Goal: Task Accomplishment & Management: Complete application form

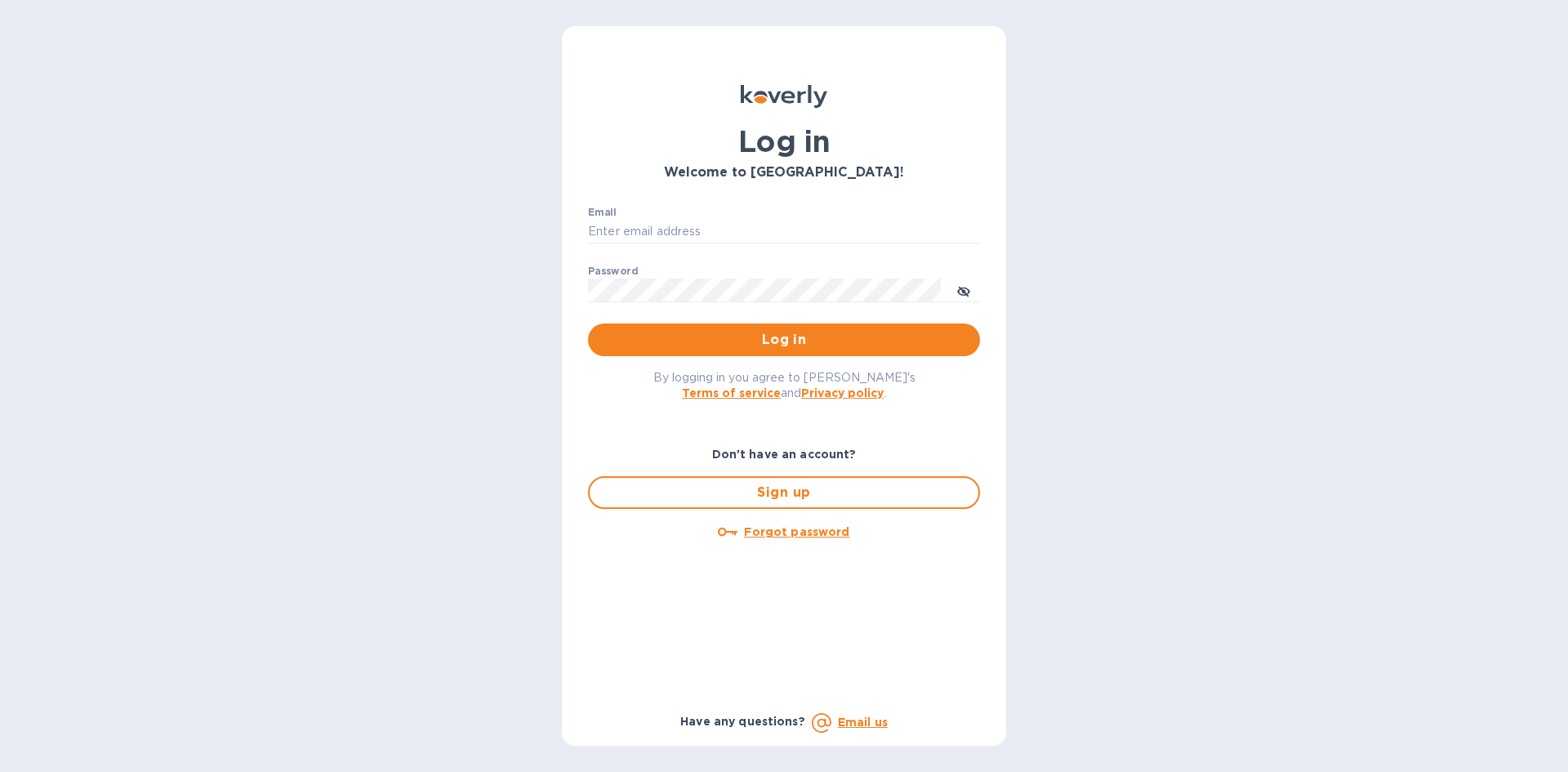
type input "[EMAIL_ADDRESS][DOMAIN_NAME]"
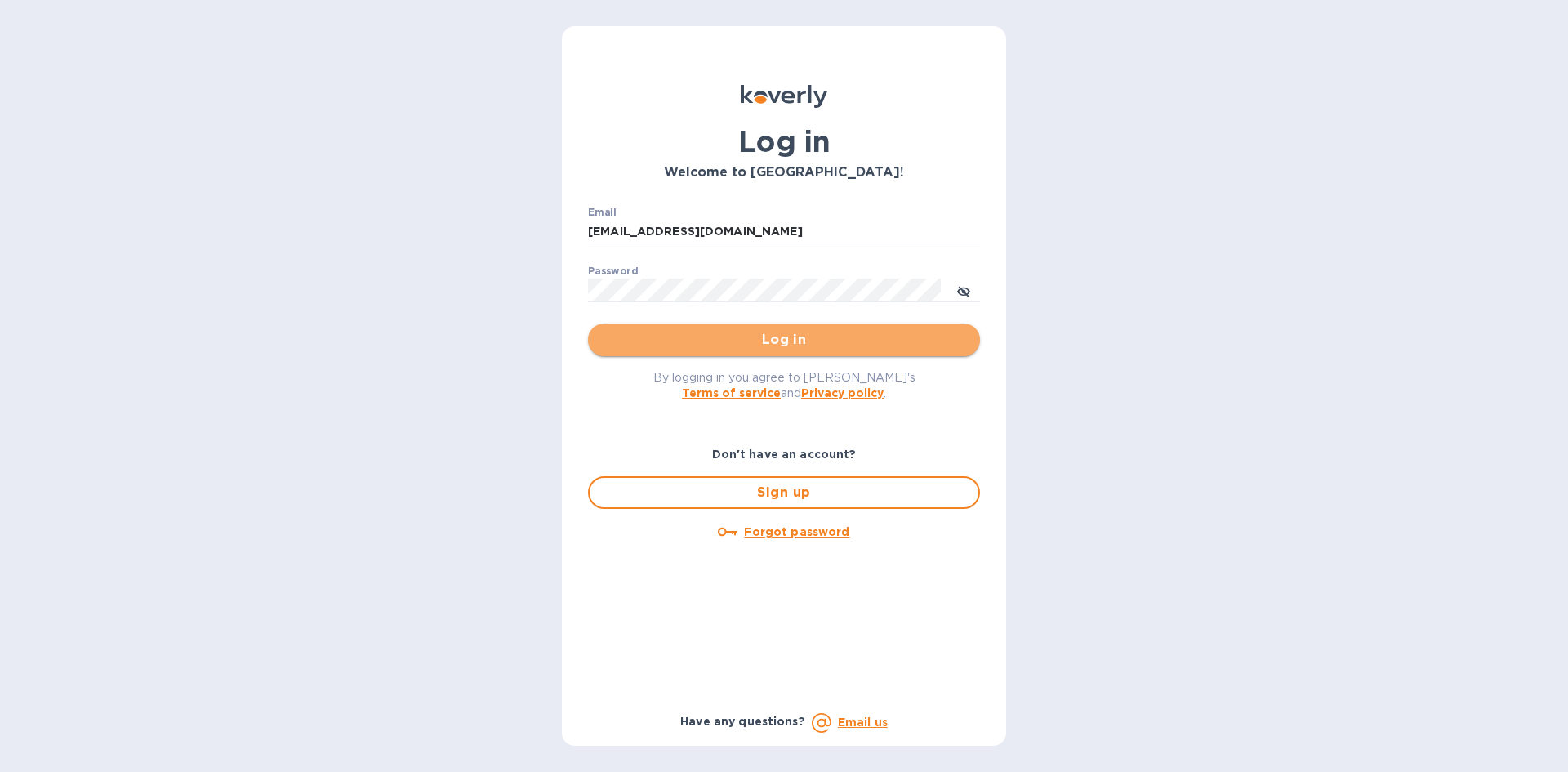
click at [870, 344] on span "Log in" at bounding box center [784, 340] width 366 height 19
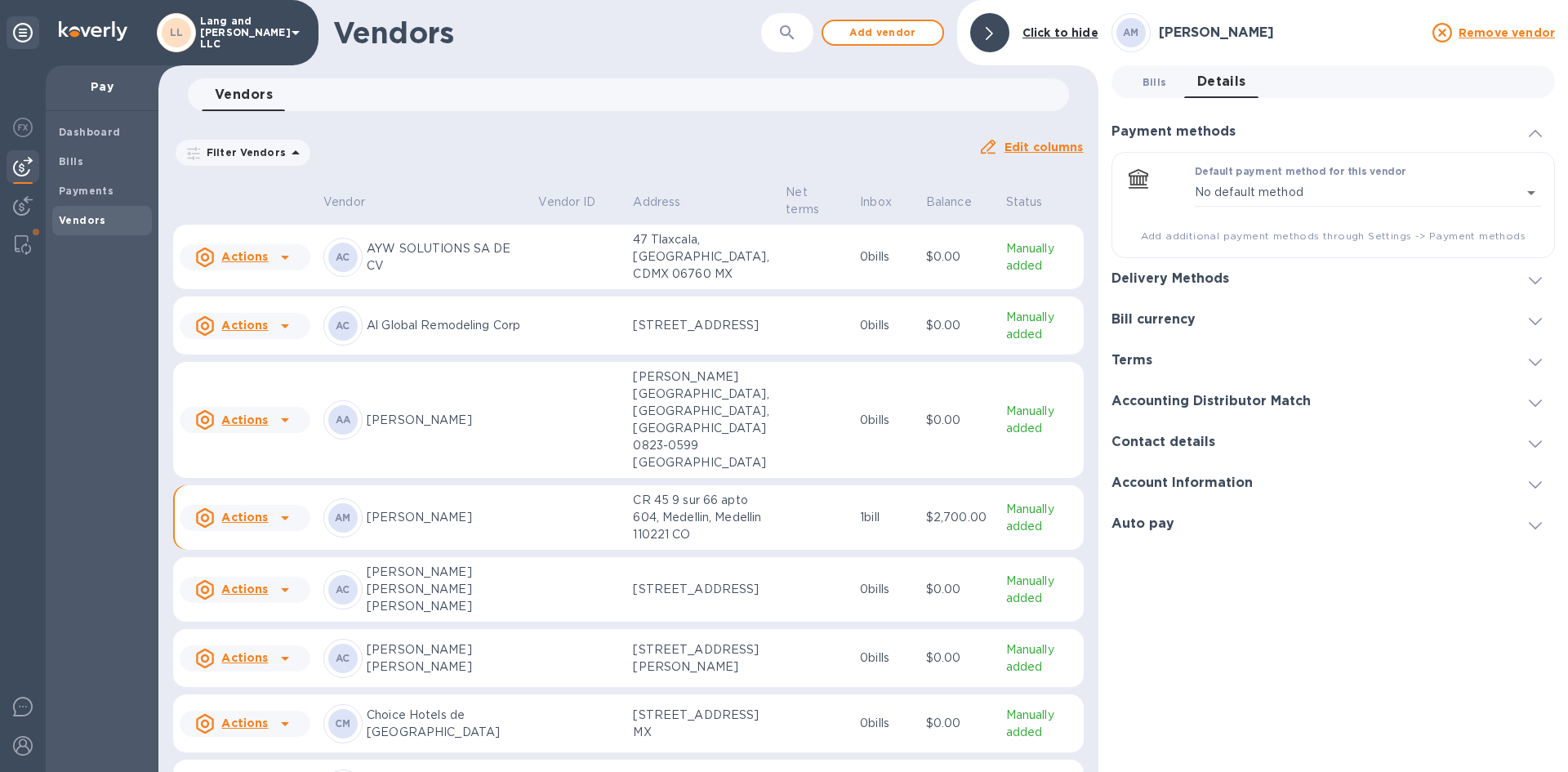
click at [1148, 76] on span "Bills 0" at bounding box center [1154, 82] width 24 height 17
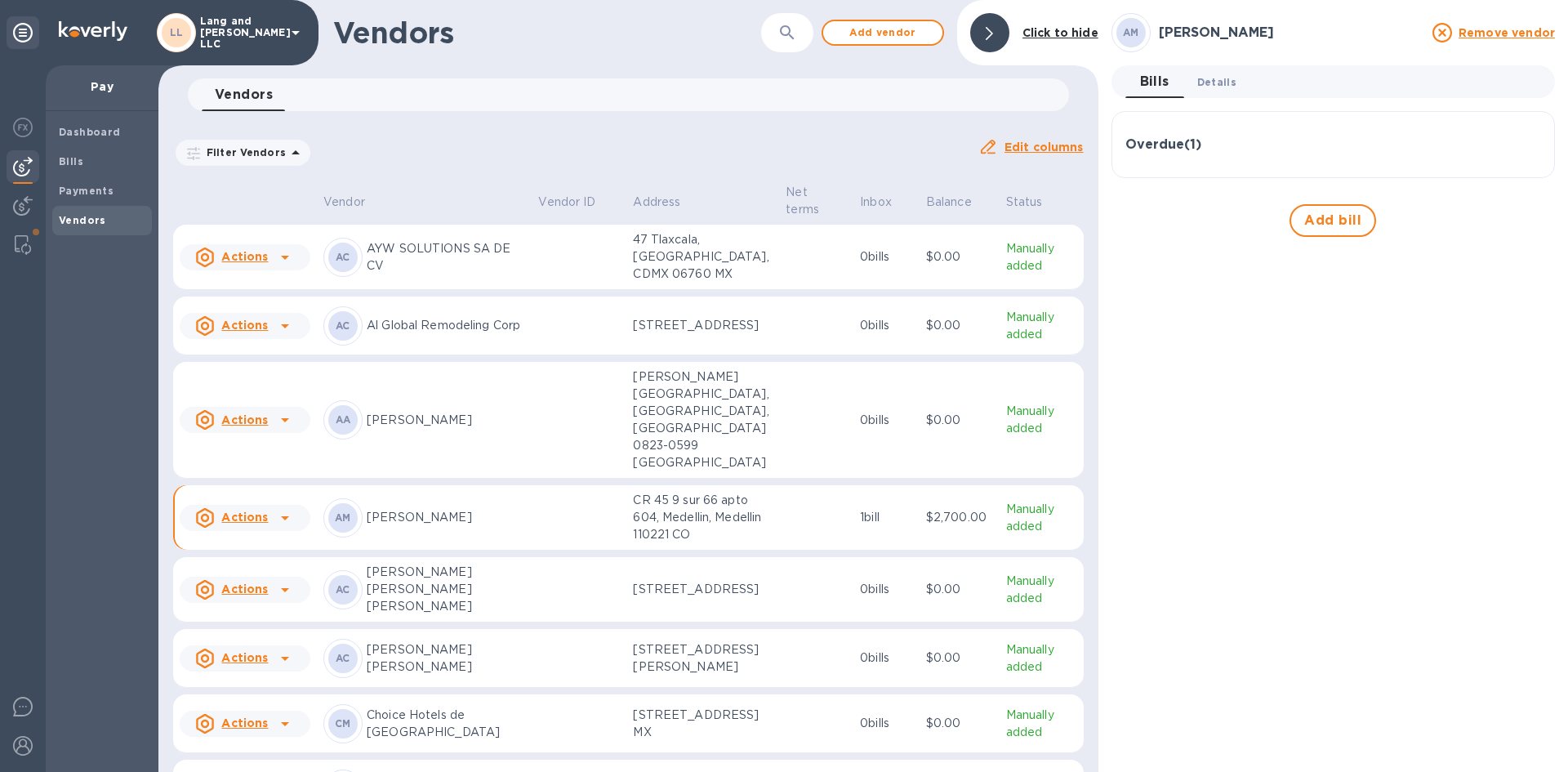
click at [1236, 92] on button "Details 0" at bounding box center [1216, 81] width 65 height 33
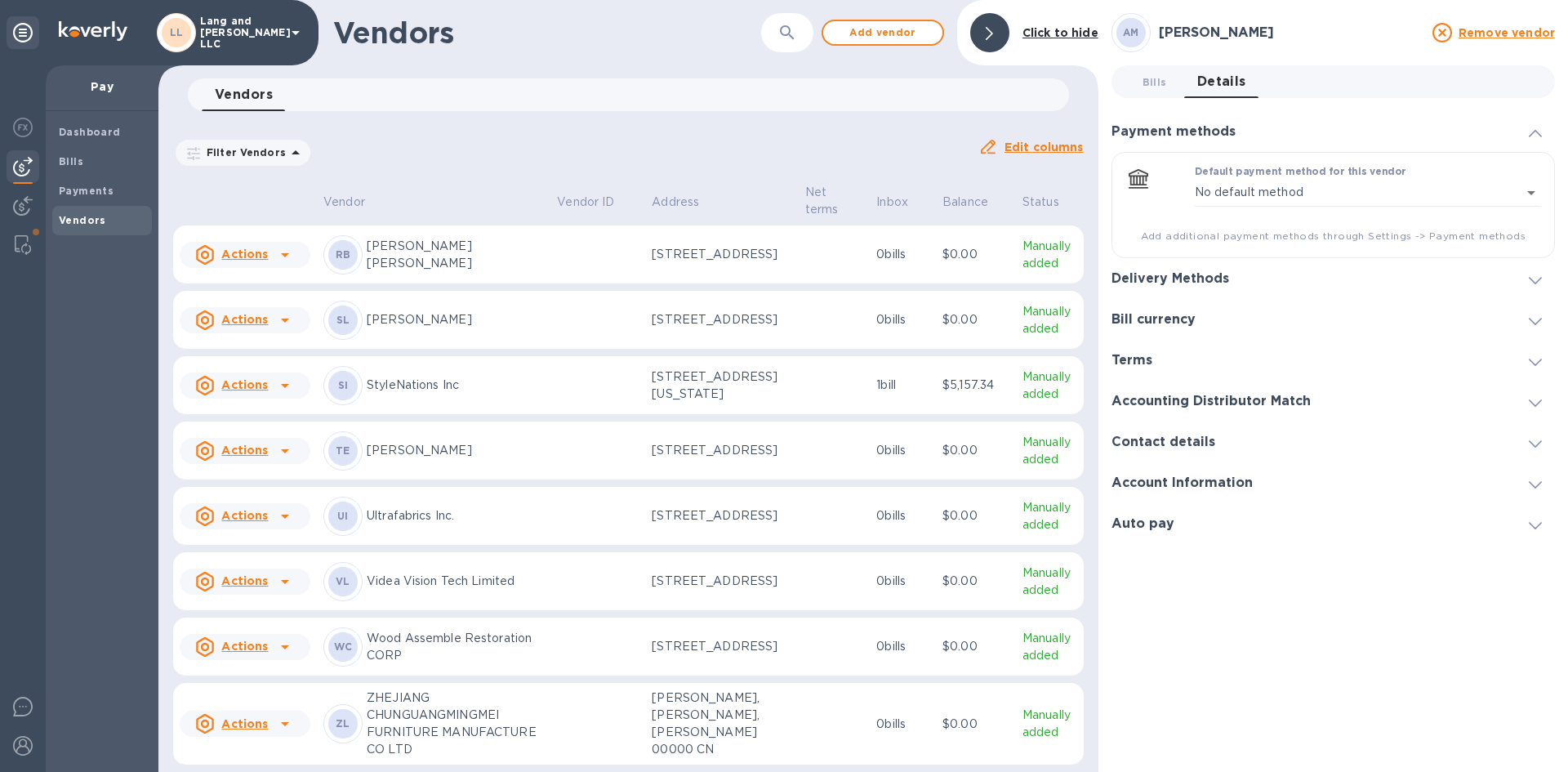
scroll to position [3577, 0]
click at [511, 633] on p "Wood Assemble Restoration CORP" at bounding box center [455, 646] width 177 height 34
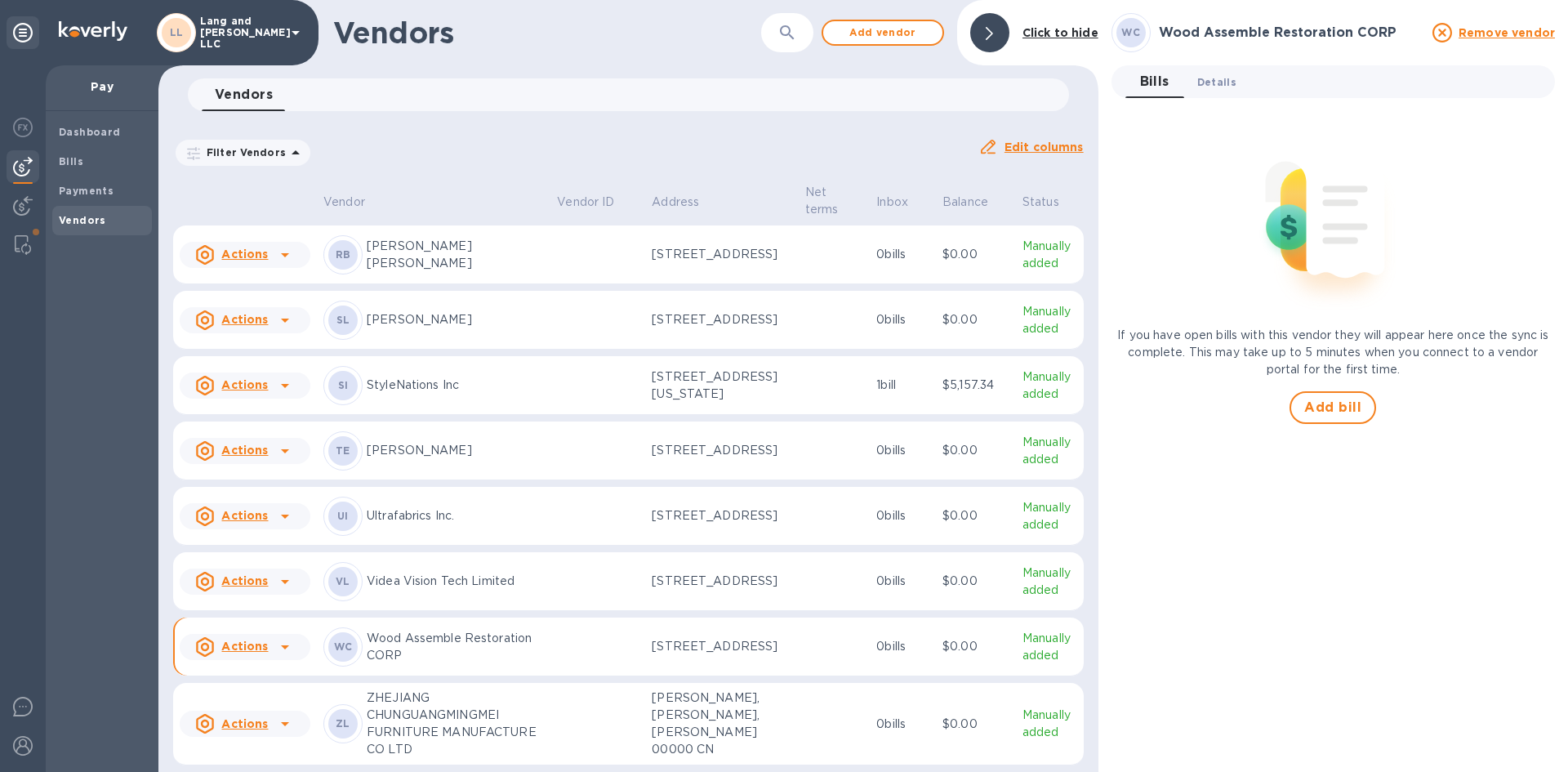
click at [1206, 83] on span "Details 0" at bounding box center [1216, 82] width 39 height 17
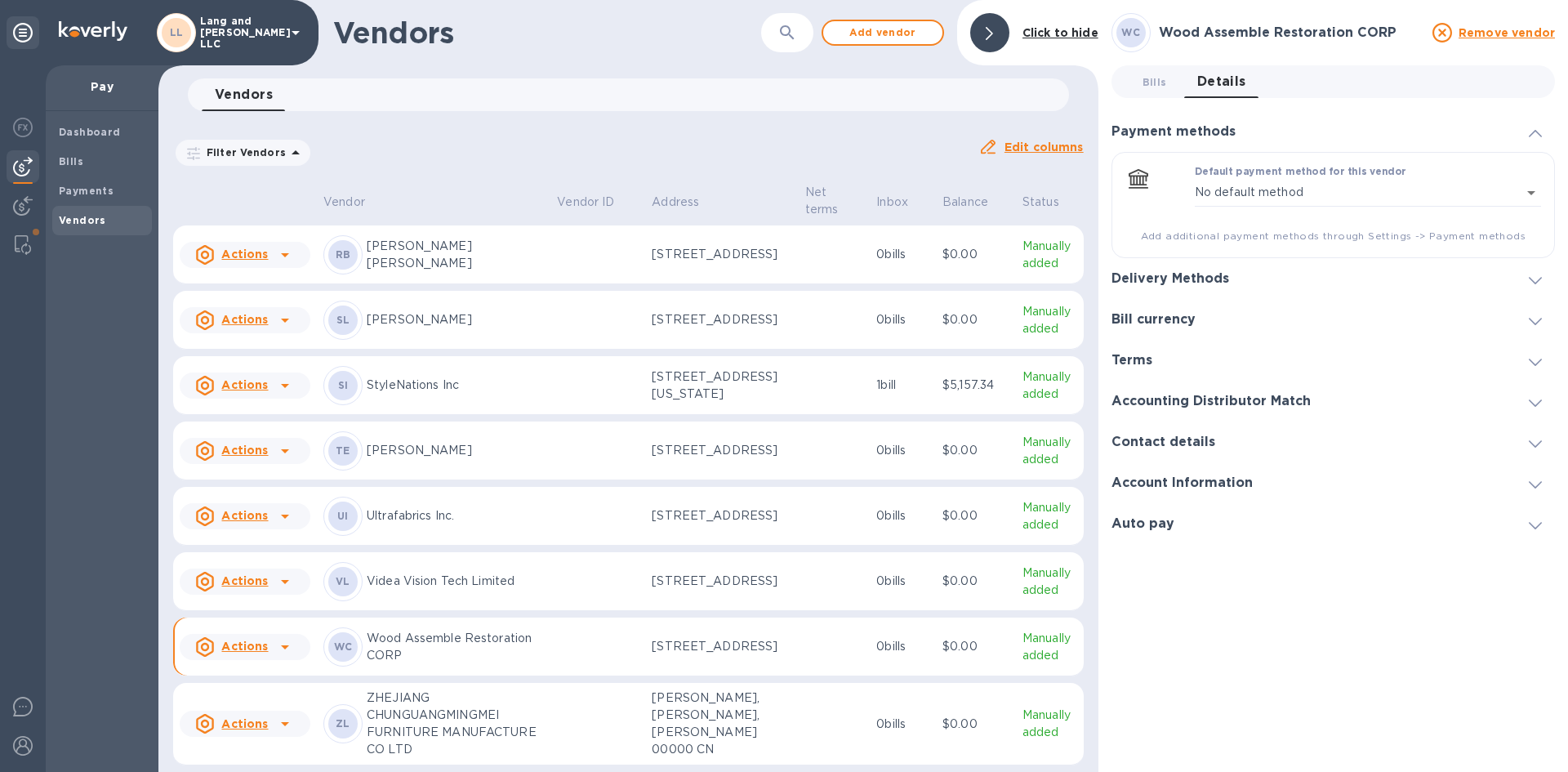
click at [1192, 273] on h3 "Delivery Methods" at bounding box center [1170, 279] width 117 height 15
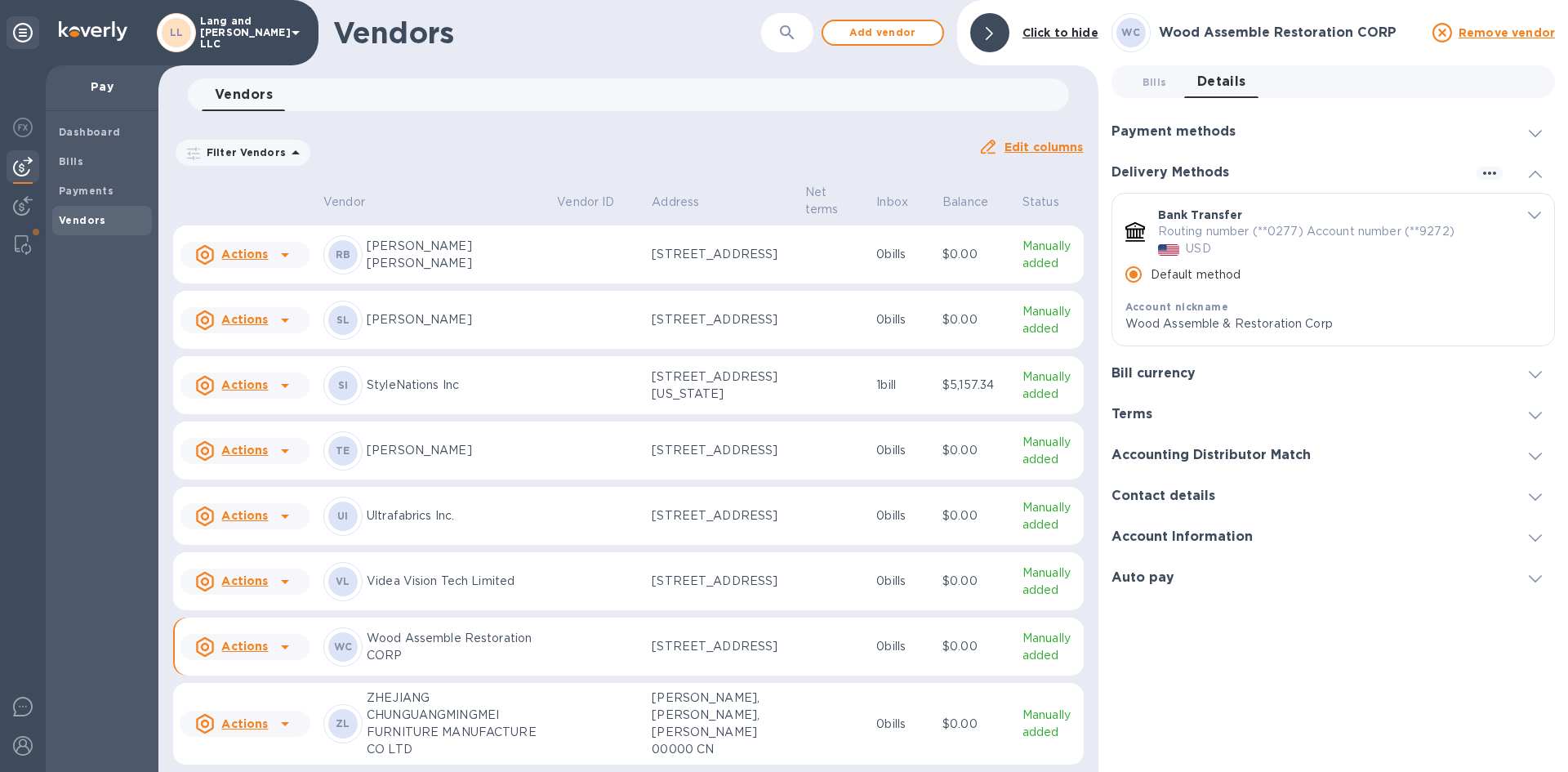
click at [1534, 216] on icon "default-method" at bounding box center [1534, 215] width 13 height 8
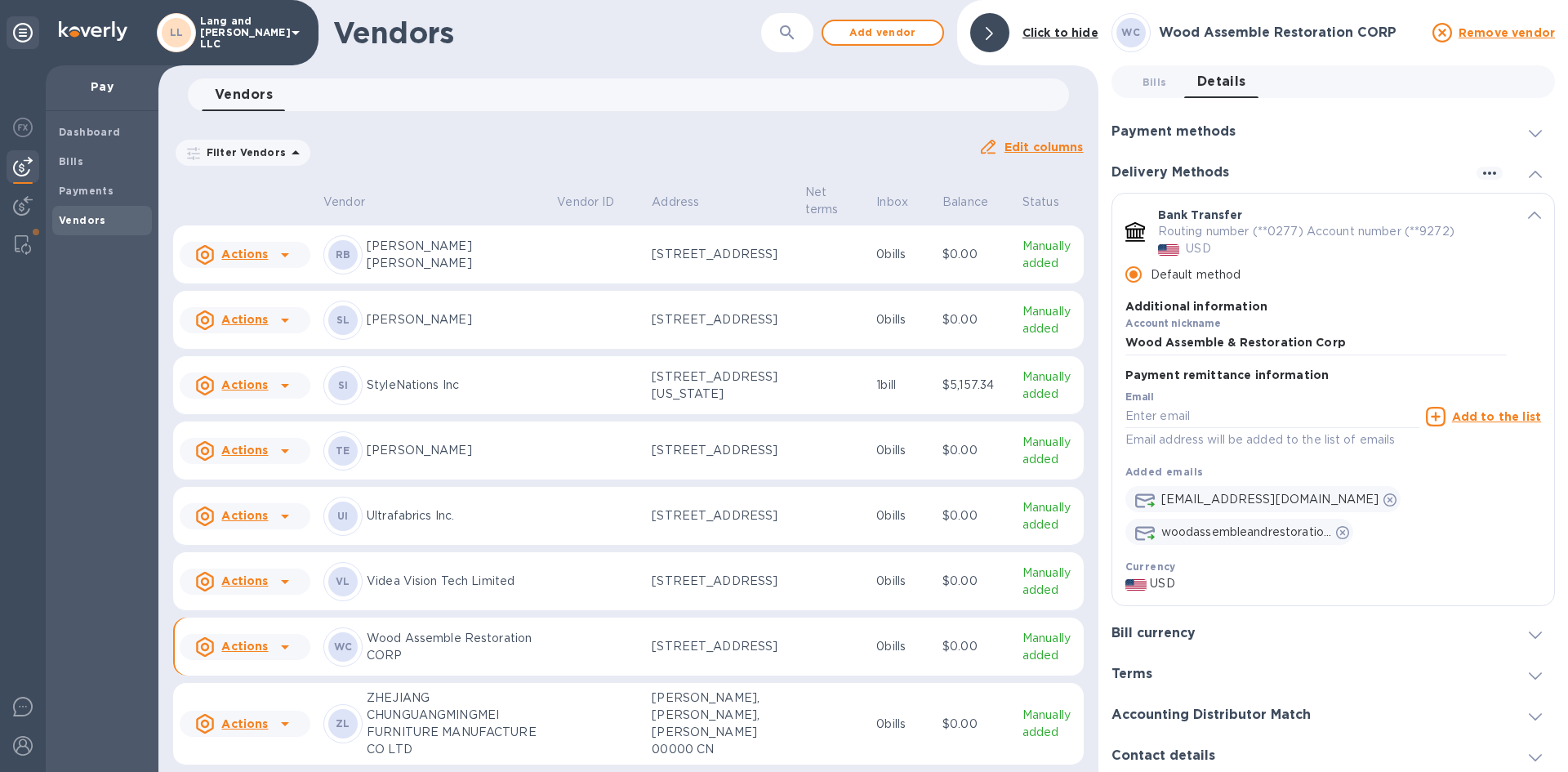
click at [1182, 280] on p "Default method" at bounding box center [1196, 275] width 91 height 17
click at [1151, 280] on input "Default method" at bounding box center [1133, 274] width 34 height 34
click at [1294, 227] on p "Routing number (**0277) Account number (**9272)" at bounding box center [1307, 232] width 296 height 17
click at [1483, 172] on icon "button" at bounding box center [1489, 172] width 13 height 3
click at [1488, 196] on li "Add new" at bounding box center [1510, 206] width 93 height 52
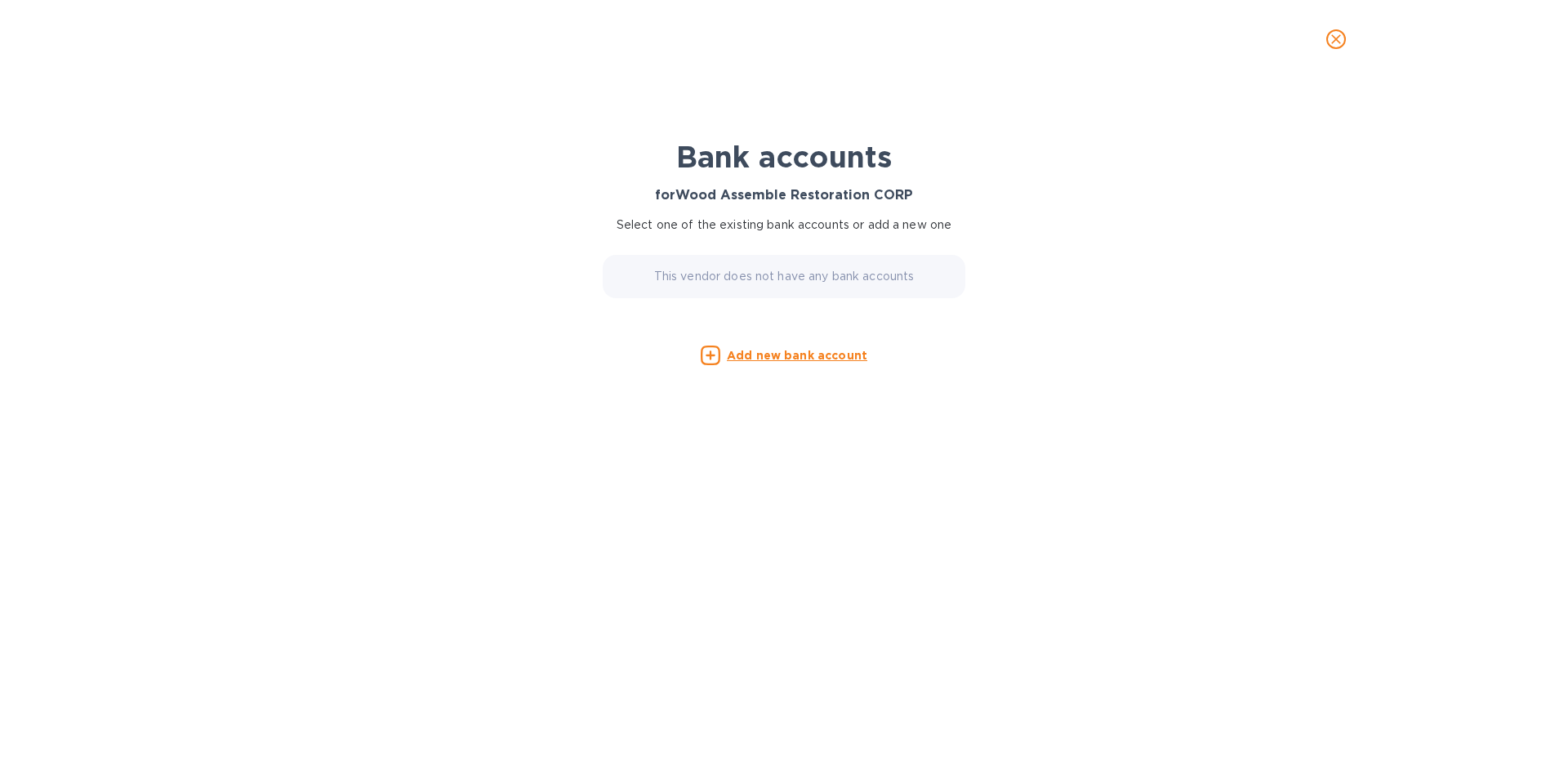
click at [798, 278] on p "This vendor does not have any bank accounts" at bounding box center [784, 277] width 261 height 17
click at [764, 355] on u "Add new bank account" at bounding box center [797, 355] width 140 height 13
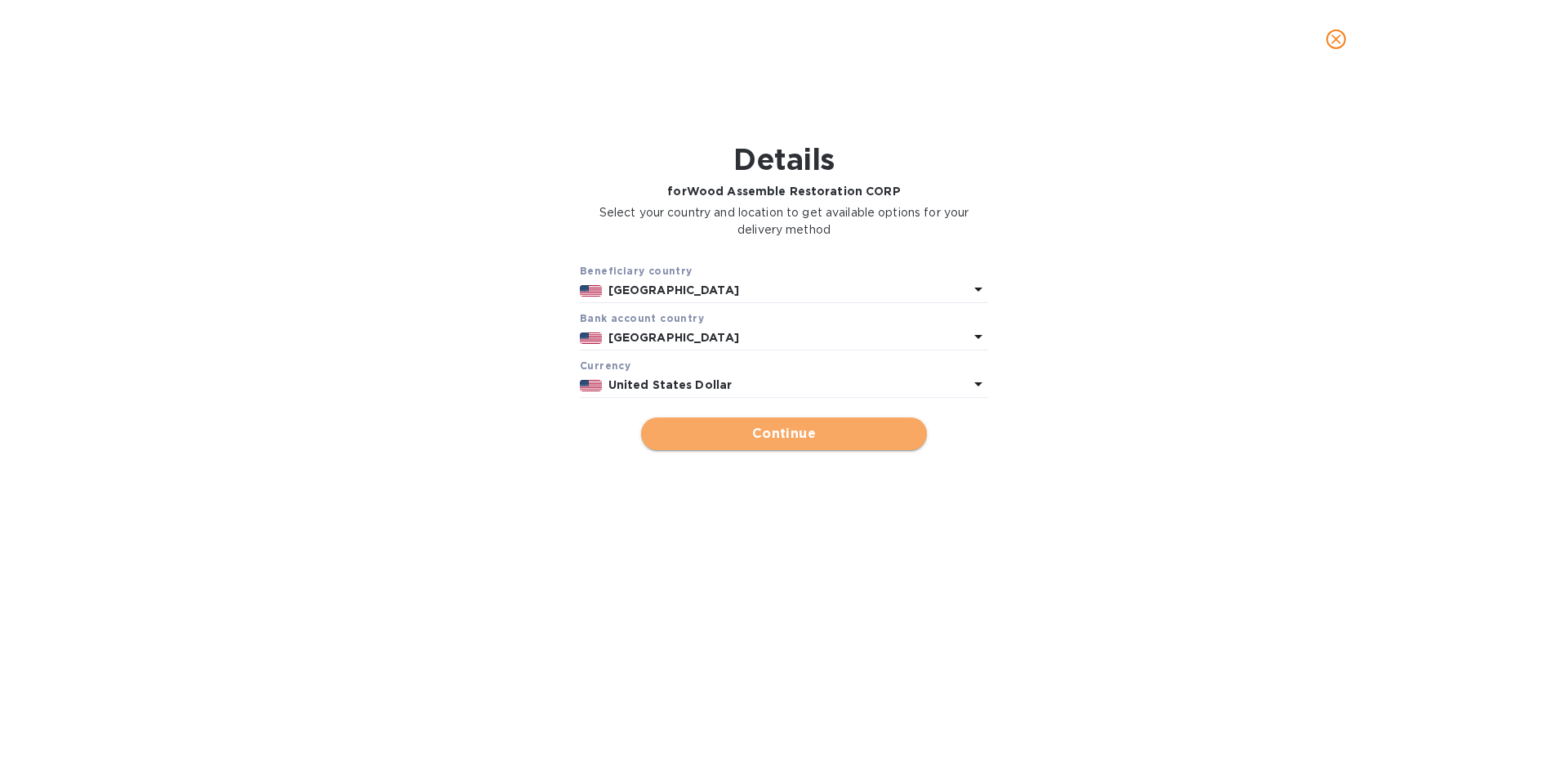
click at [717, 430] on span "Continue" at bounding box center [784, 434] width 260 height 19
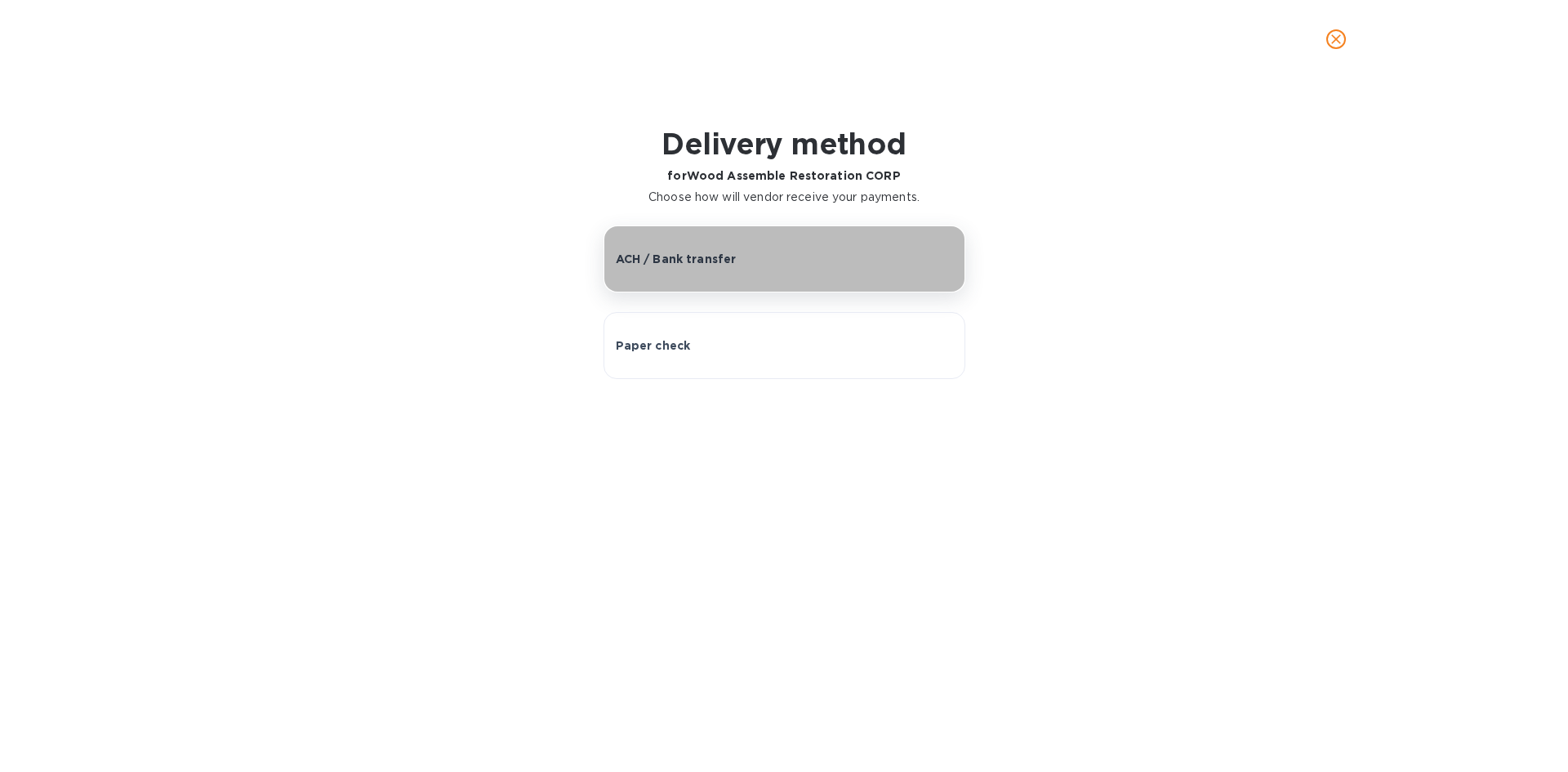
click at [702, 268] on button "ACH / Bank transfer" at bounding box center [784, 259] width 362 height 67
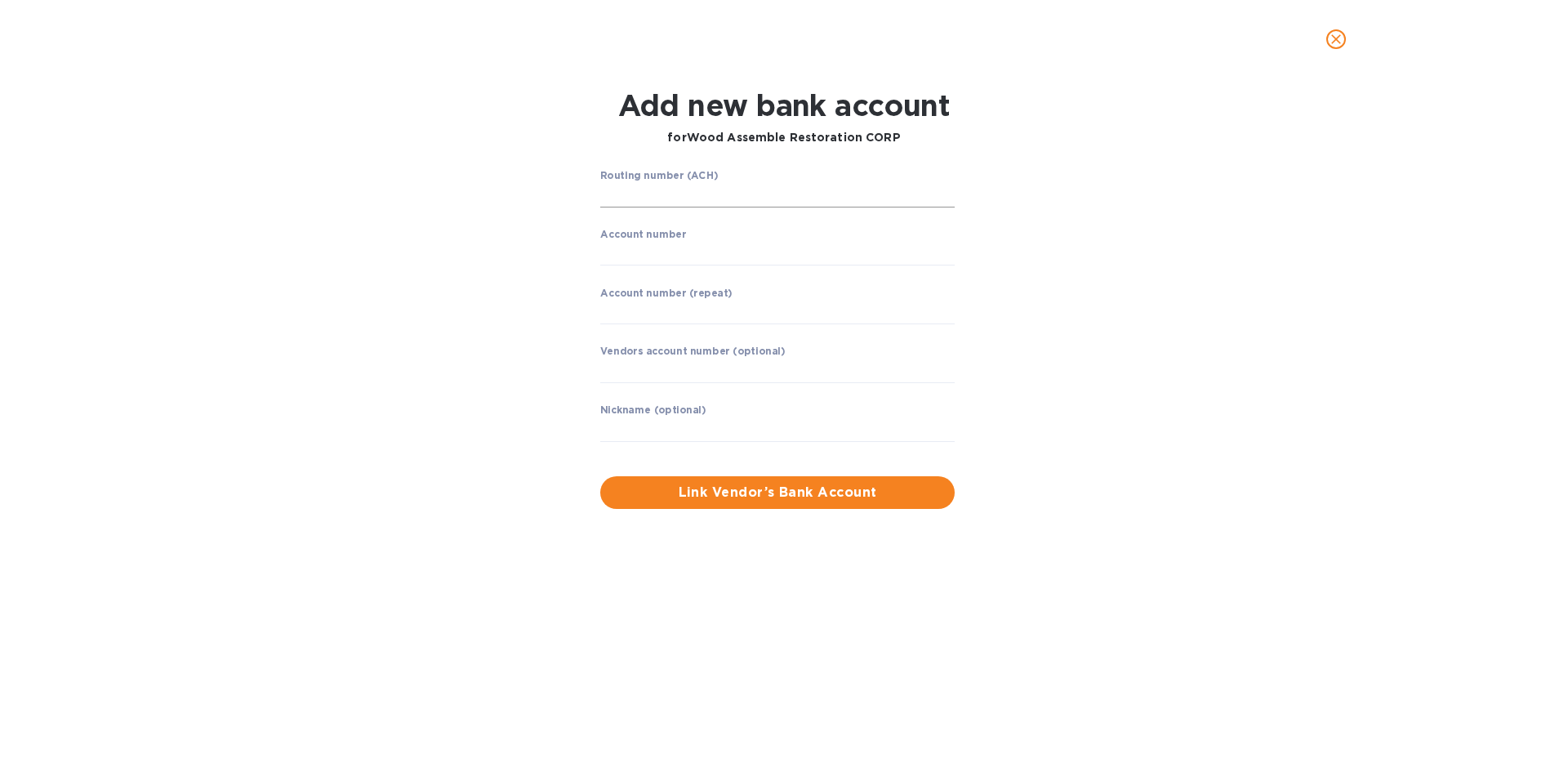
click at [706, 200] on input "string" at bounding box center [778, 195] width 354 height 24
click at [668, 184] on input "string" at bounding box center [778, 195] width 354 height 24
paste input "026009593"
type input "026009593"
click at [1153, 282] on div "Routing number (ACH) BANK OF AMERICA N.A. Account number ​ Account number (repe…" at bounding box center [784, 338] width 1017 height 357
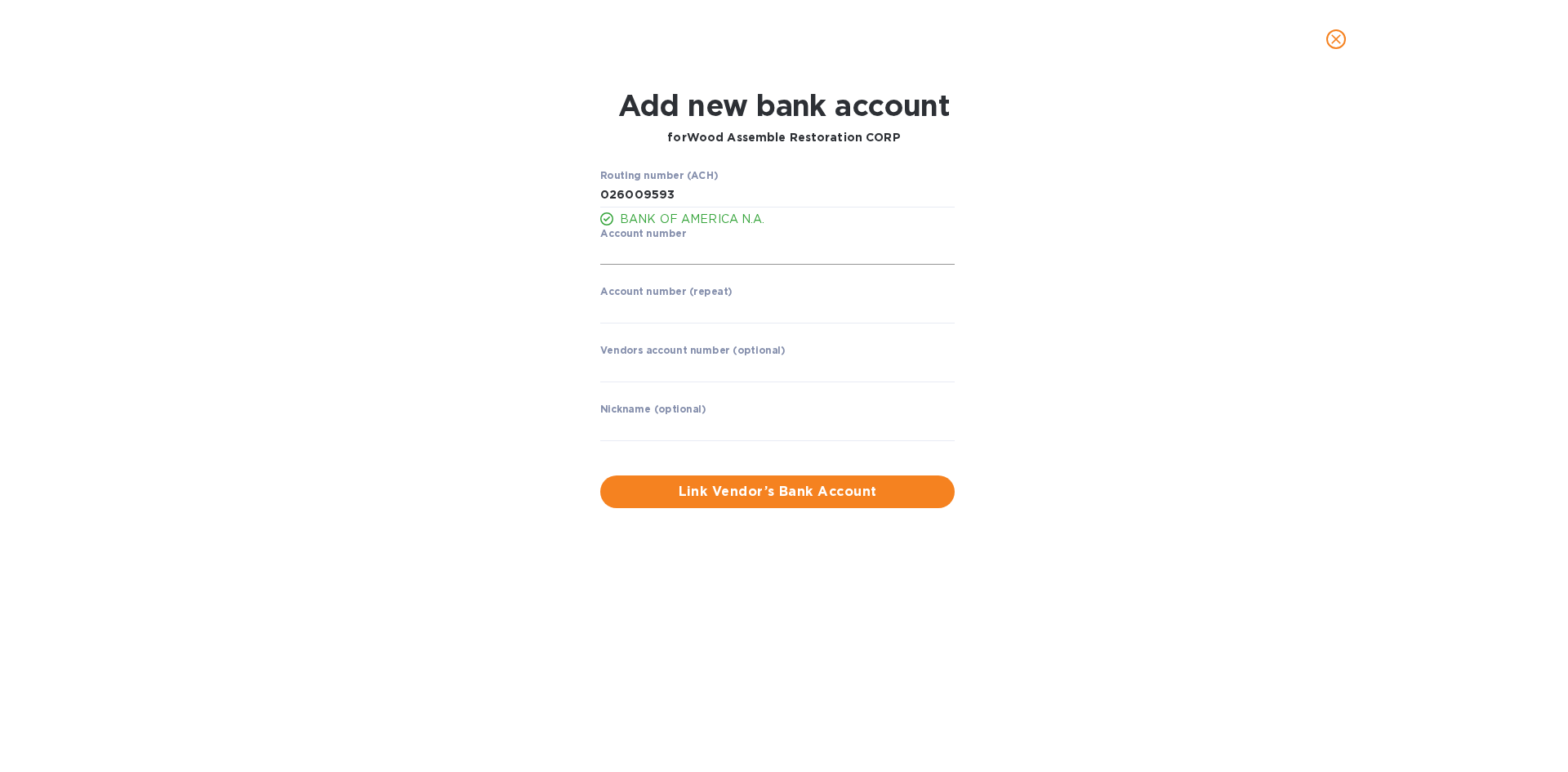
click at [722, 259] on input "string" at bounding box center [778, 253] width 354 height 24
click at [682, 253] on input "string" at bounding box center [778, 253] width 354 height 24
paste input "898139539272"
type input "898139539272"
click at [647, 311] on input "string" at bounding box center [778, 311] width 354 height 24
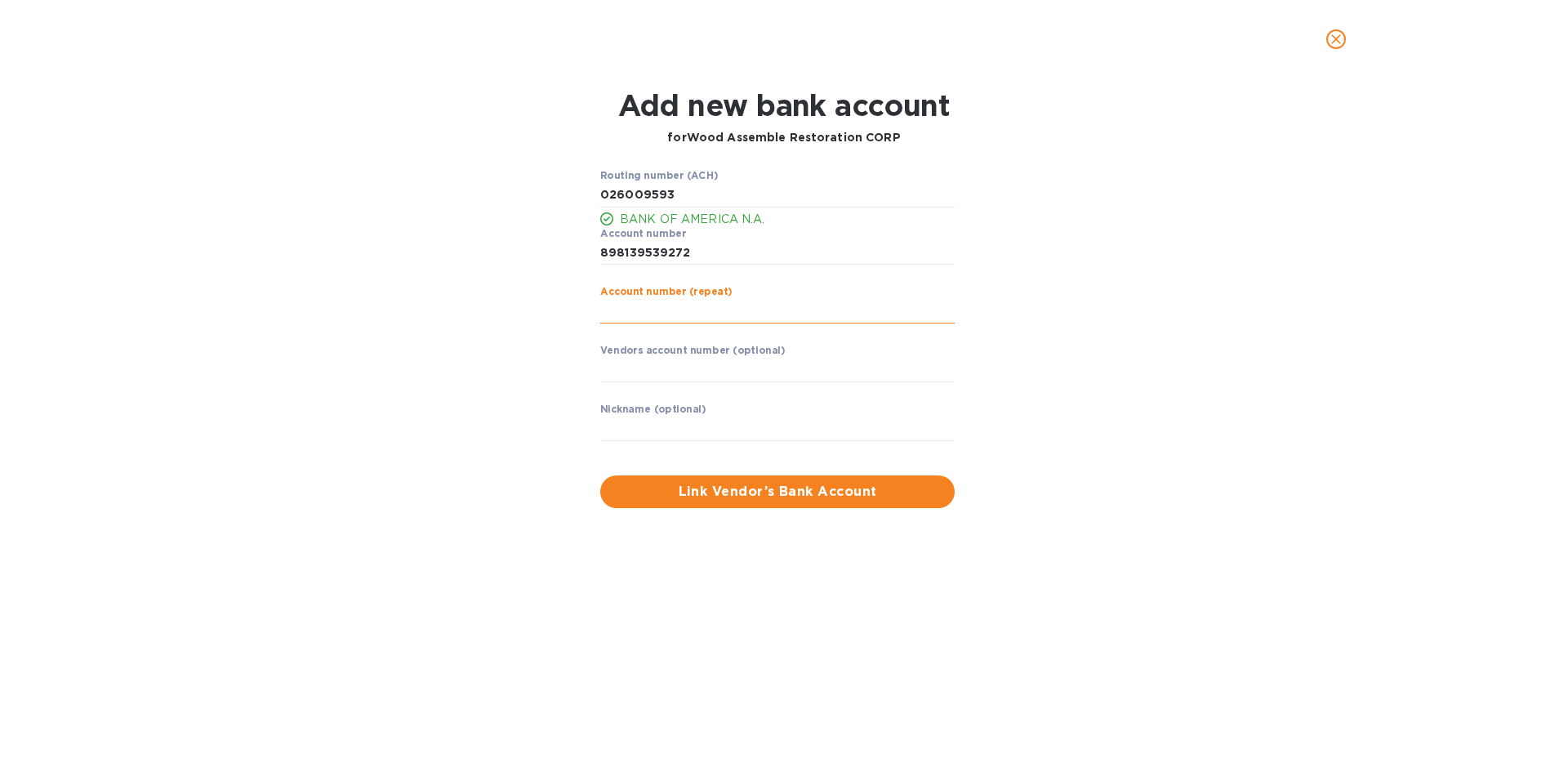
paste input "898139539272"
type input "898139539272"
click at [623, 378] on input "text" at bounding box center [778, 369] width 354 height 24
click at [766, 409] on div "Nickname (optional) ​" at bounding box center [778, 433] width 354 height 59
click at [764, 413] on div "Nickname (optional) ​" at bounding box center [778, 433] width 354 height 59
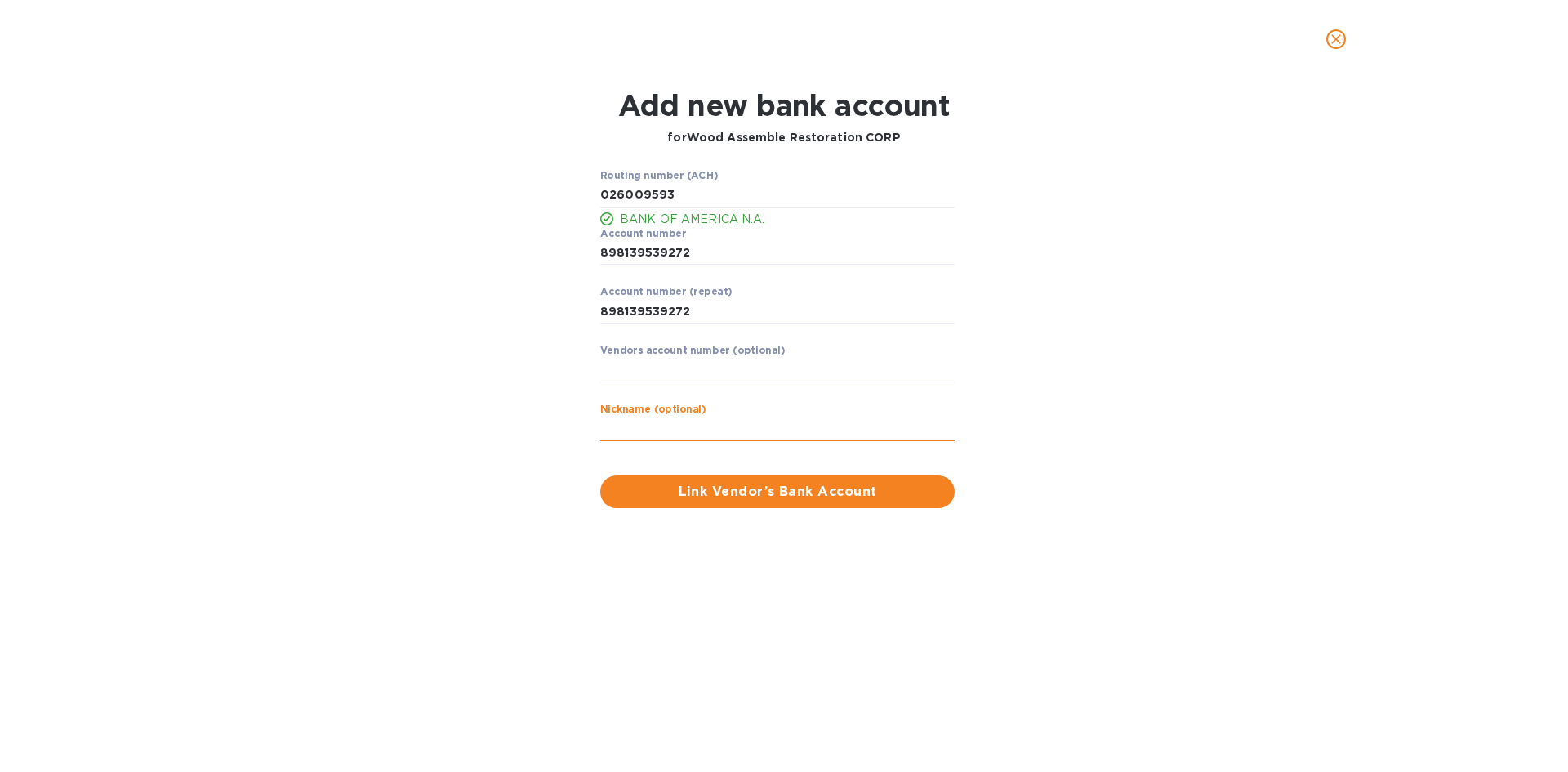
click at [748, 420] on input "text" at bounding box center [778, 428] width 354 height 24
click at [710, 369] on input "text" at bounding box center [778, 369] width 354 height 24
paste input "Wood Assemble & Restoration Corp"
type input "Wood Assemble & Restoration Corp"
click at [706, 430] on input "text" at bounding box center [778, 428] width 354 height 24
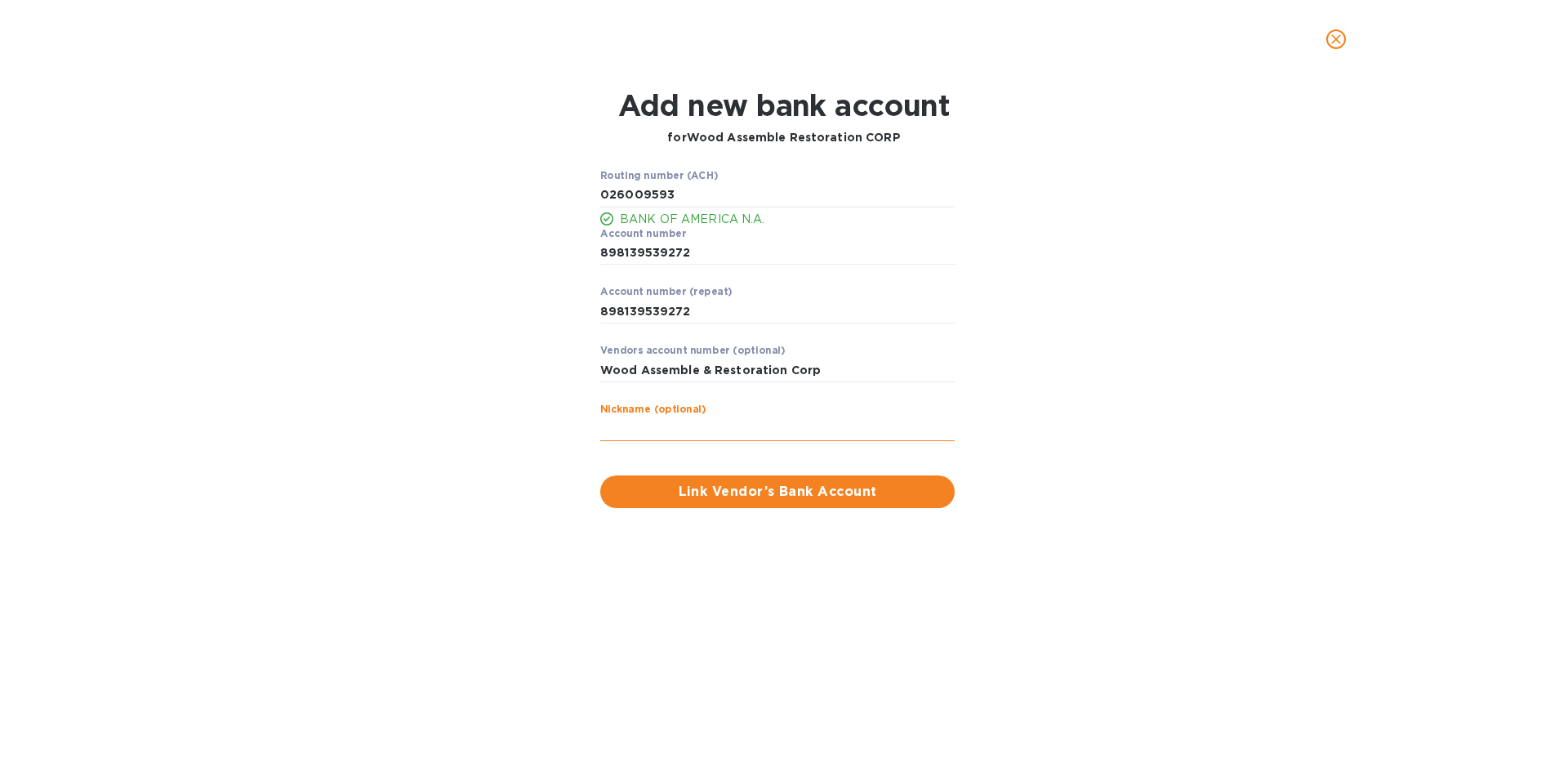
paste input "Wood Assemble & Restoration Corp"
type input "Wood Assemble & Restoration Corp"
drag, startPoint x: 717, startPoint y: 357, endPoint x: 605, endPoint y: 346, distance: 112.5
click at [605, 346] on div "Vendors account number (optional) Wood Assemble & Restoration Corp ​" at bounding box center [778, 374] width 354 height 59
click at [605, 347] on label "Vendors account number (optional)" at bounding box center [692, 352] width 185 height 10
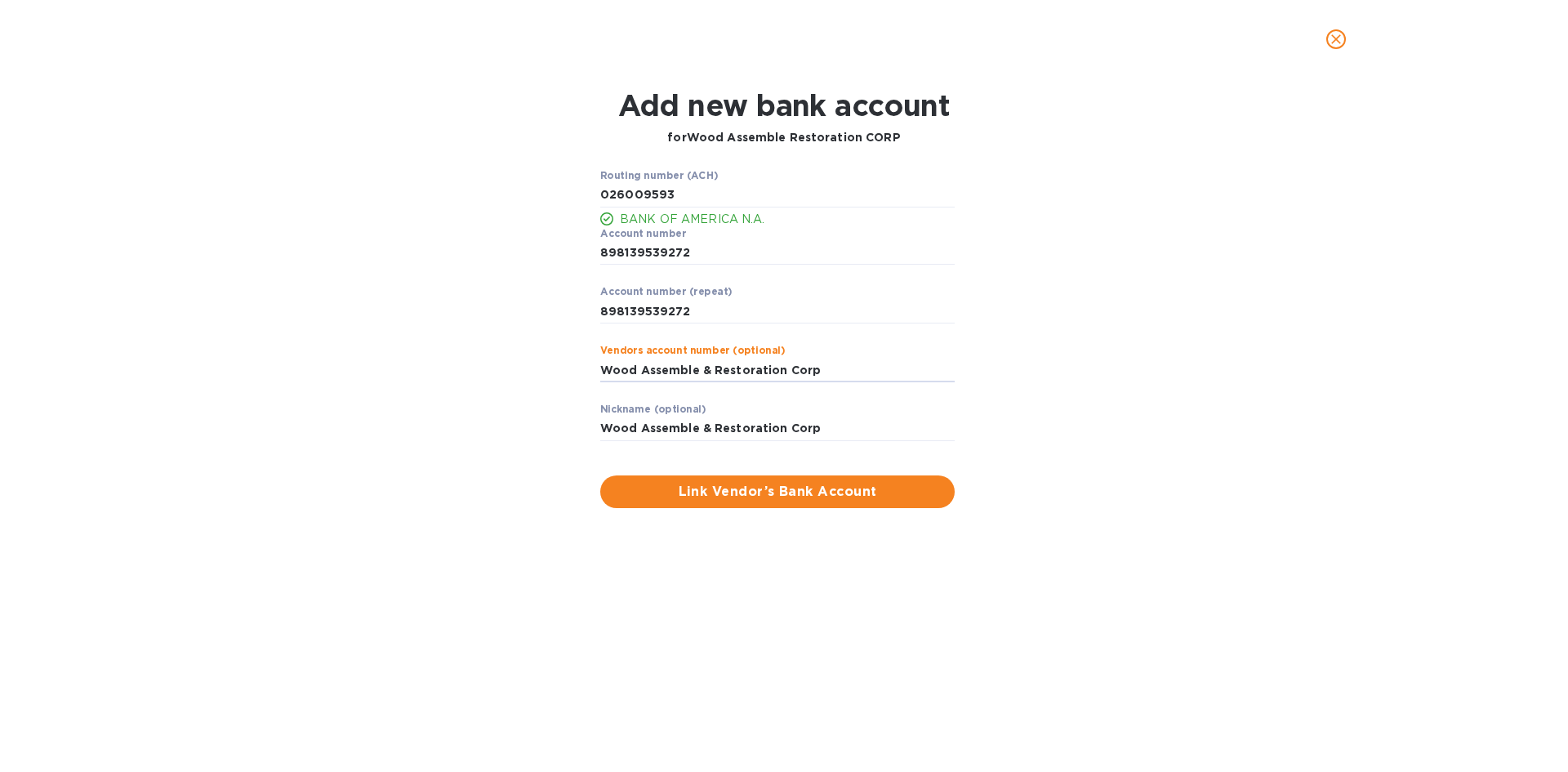
drag, startPoint x: 857, startPoint y: 378, endPoint x: 544, endPoint y: 374, distance: 313.0
click at [544, 374] on div "Routing number (ACH) BANK OF AMERICA N.A. Account number ​ Account number (repe…" at bounding box center [784, 338] width 1017 height 357
click at [569, 347] on div "Routing number (ACH) BANK OF AMERICA N.A. Account number ​ Account number (repe…" at bounding box center [784, 338] width 1017 height 357
click at [716, 486] on span "Link Vendor’s Bank Account" at bounding box center [777, 492] width 328 height 19
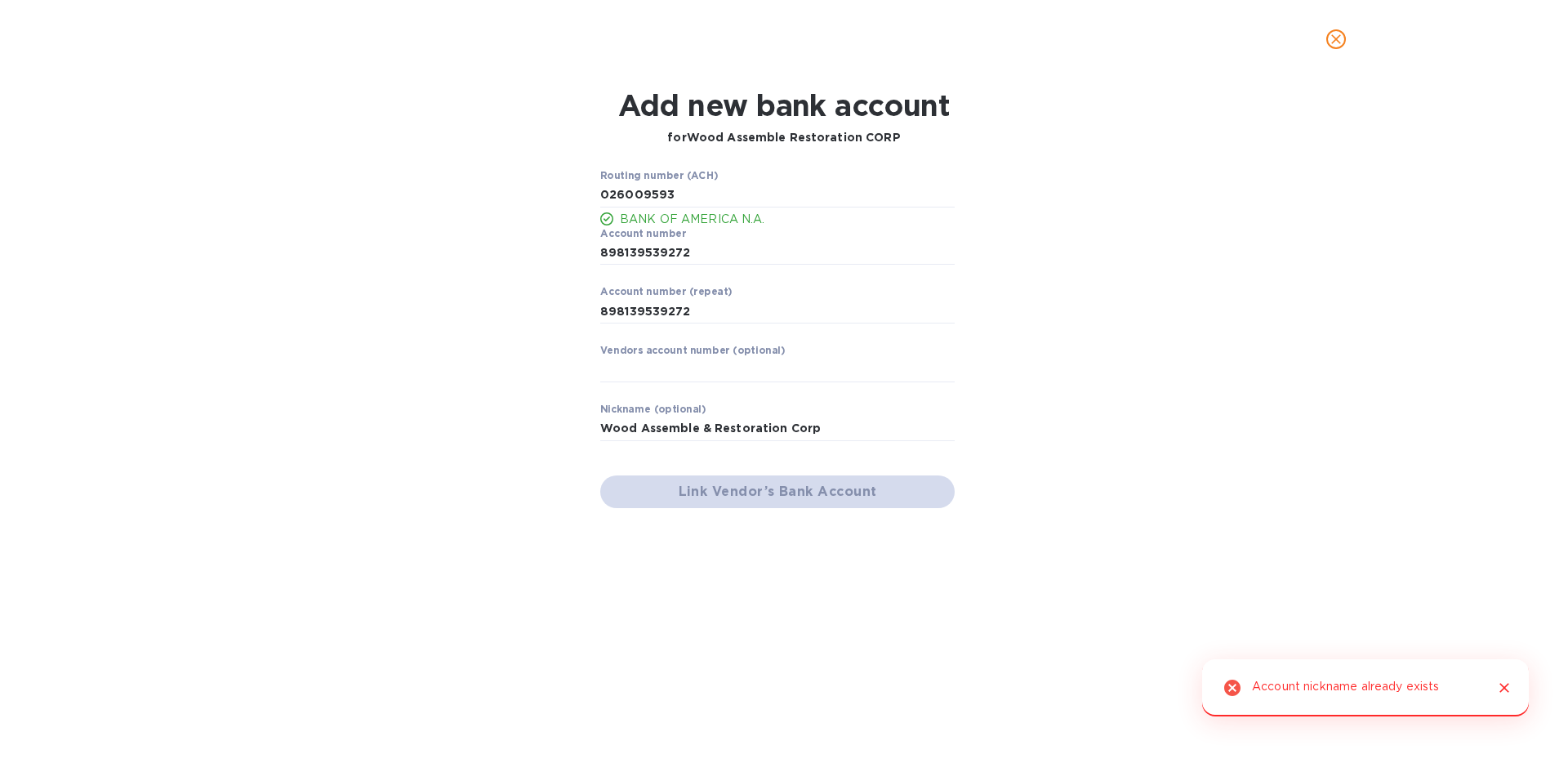
click at [1510, 692] on icon "Close" at bounding box center [1504, 688] width 16 height 16
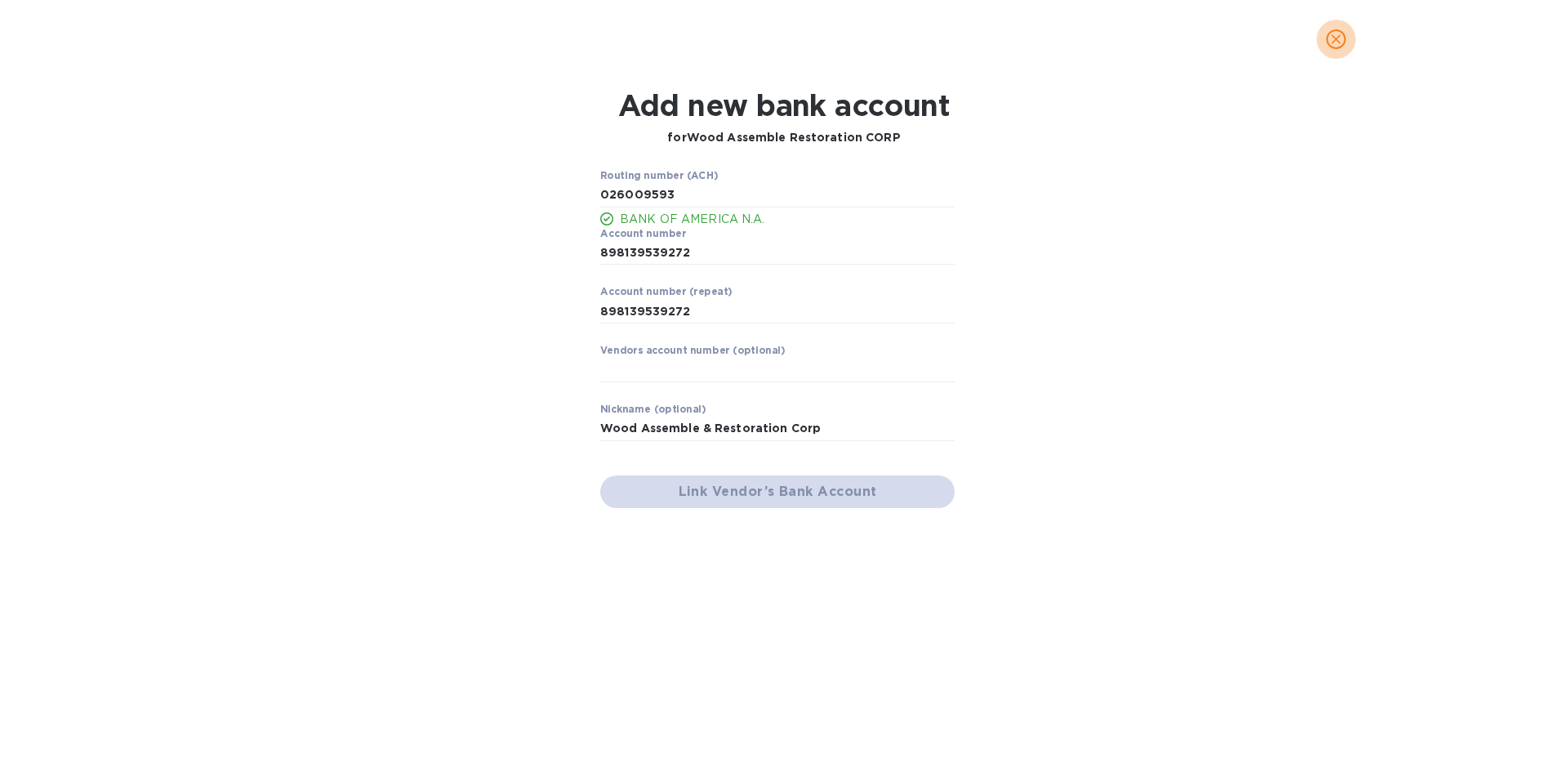
click at [1341, 47] on span "close" at bounding box center [1336, 39] width 19 height 19
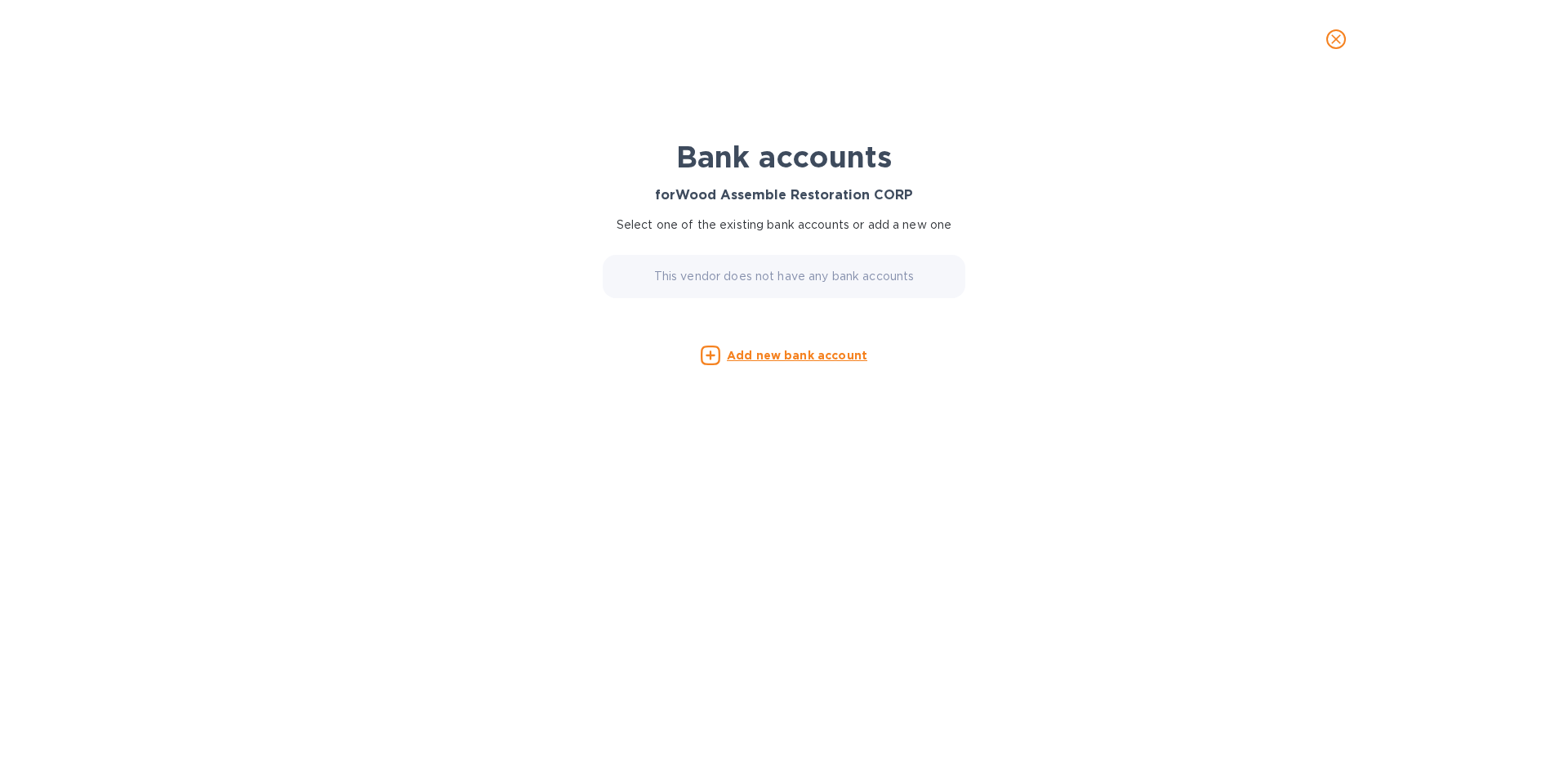
click at [1337, 46] on icon "close" at bounding box center [1336, 39] width 16 height 16
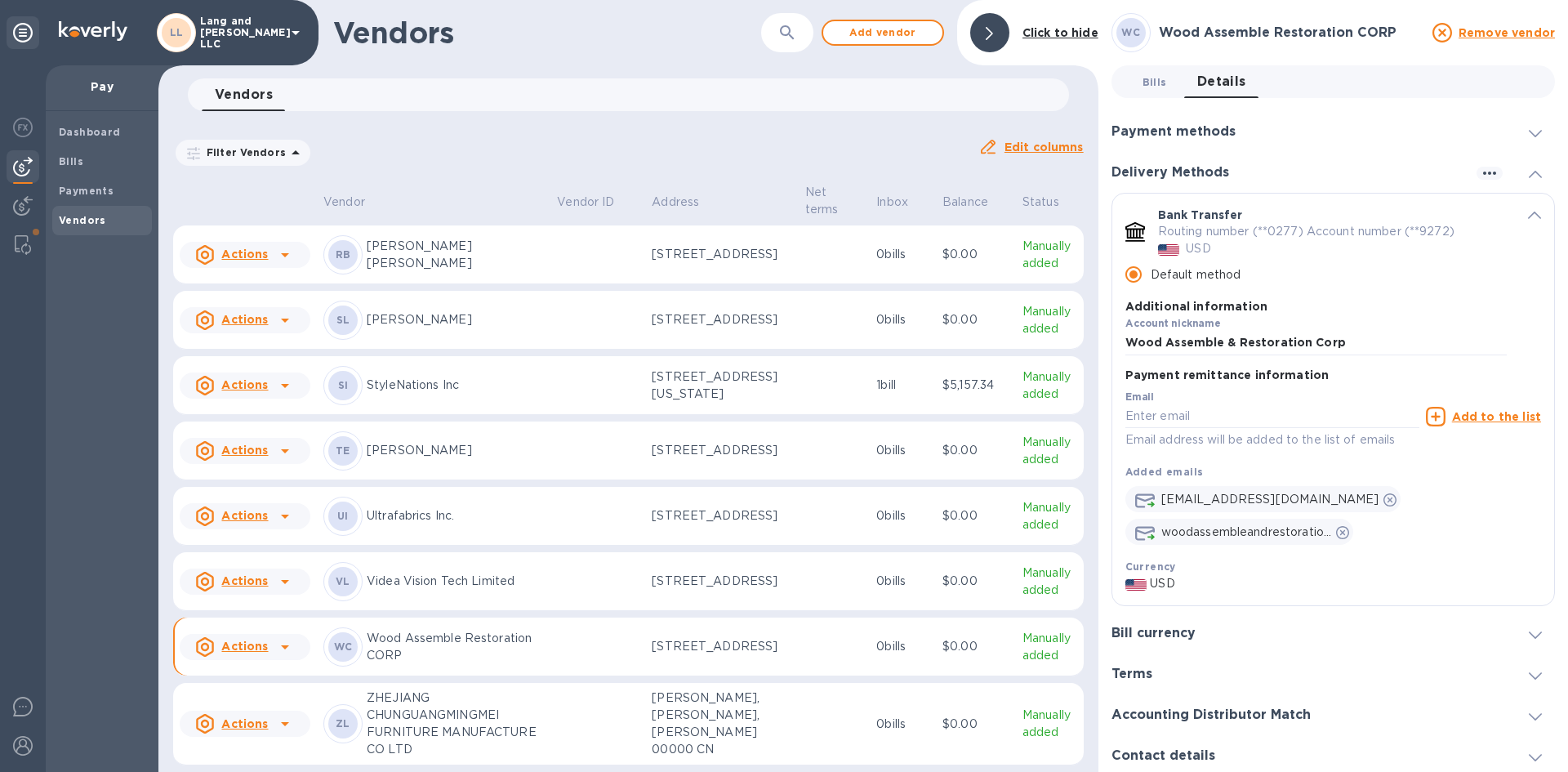
click at [1149, 81] on span "Bills 0" at bounding box center [1154, 82] width 24 height 17
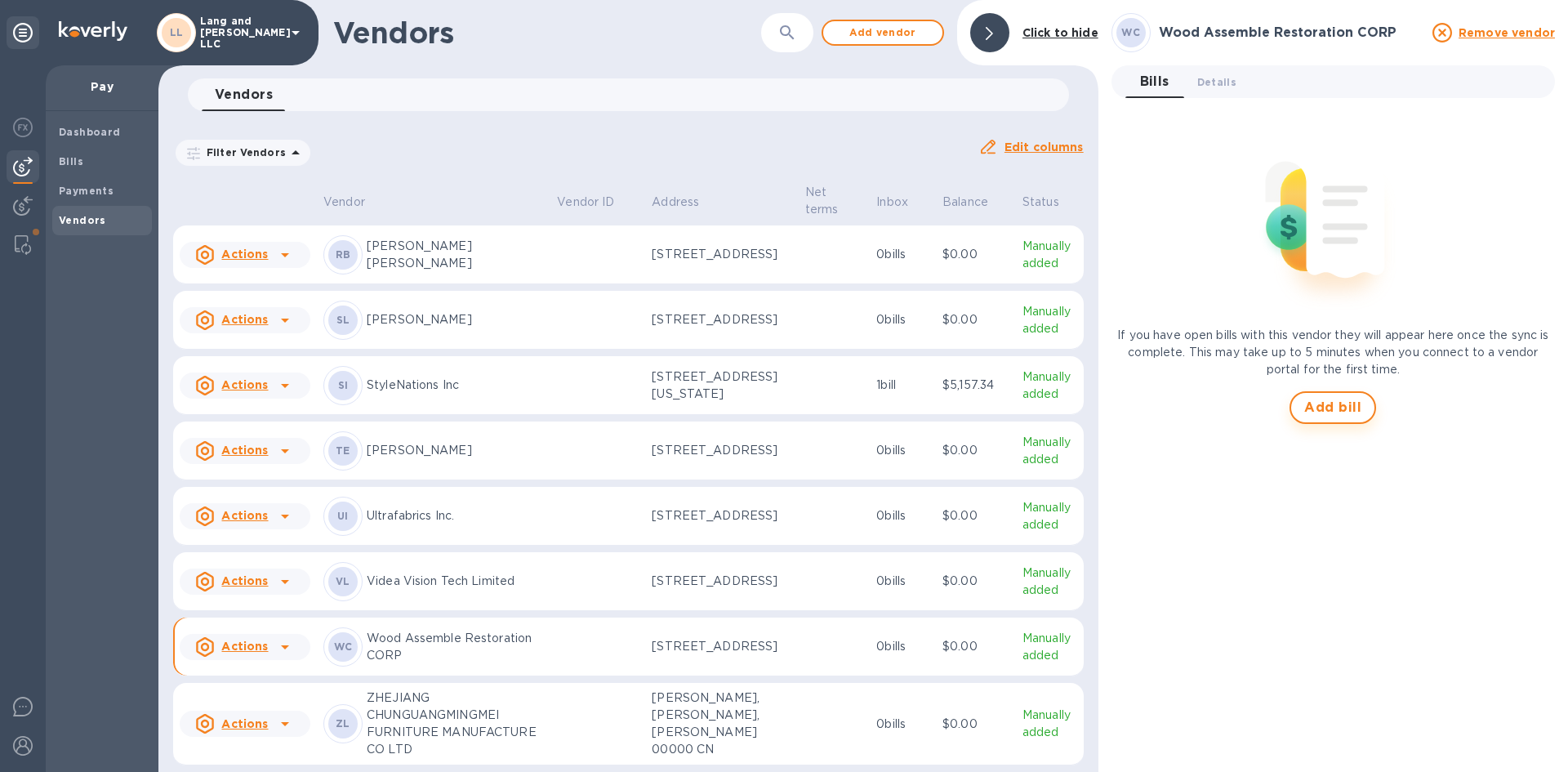
click at [1320, 399] on span "Add bill" at bounding box center [1333, 408] width 57 height 19
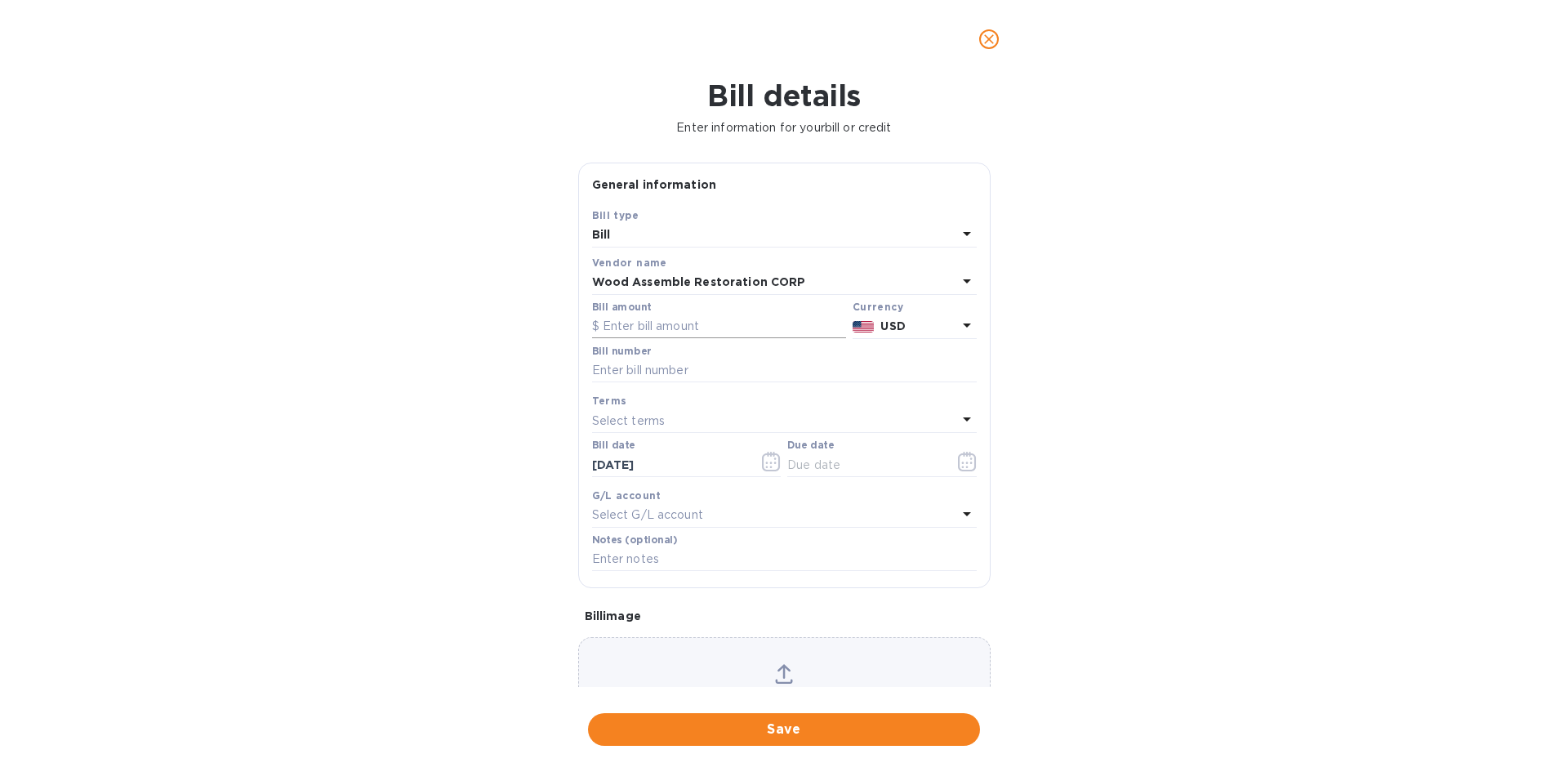
click at [661, 325] on input "text" at bounding box center [719, 326] width 254 height 24
type input "8,245"
click at [1501, 350] on div "Bill details Enter information for your bill or credit General information Save…" at bounding box center [784, 425] width 1568 height 694
click at [642, 367] on input "text" at bounding box center [784, 370] width 384 height 24
click at [593, 374] on input "3961" at bounding box center [784, 370] width 384 height 24
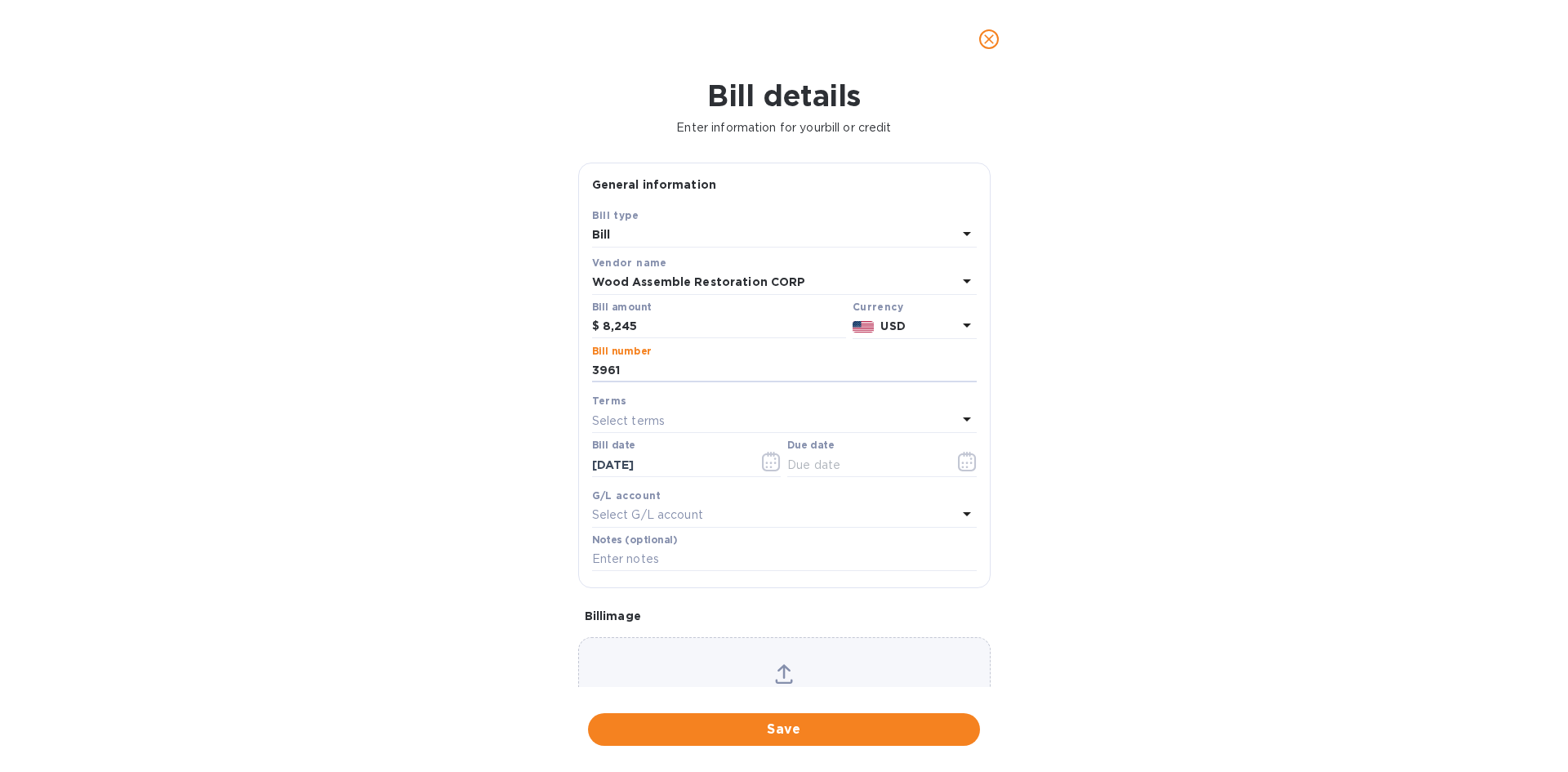
type input "3961"
click at [602, 425] on p "Select terms" at bounding box center [629, 421] width 74 height 17
click at [657, 373] on input "3961" at bounding box center [784, 370] width 384 height 24
click at [969, 455] on icon "button" at bounding box center [967, 461] width 18 height 19
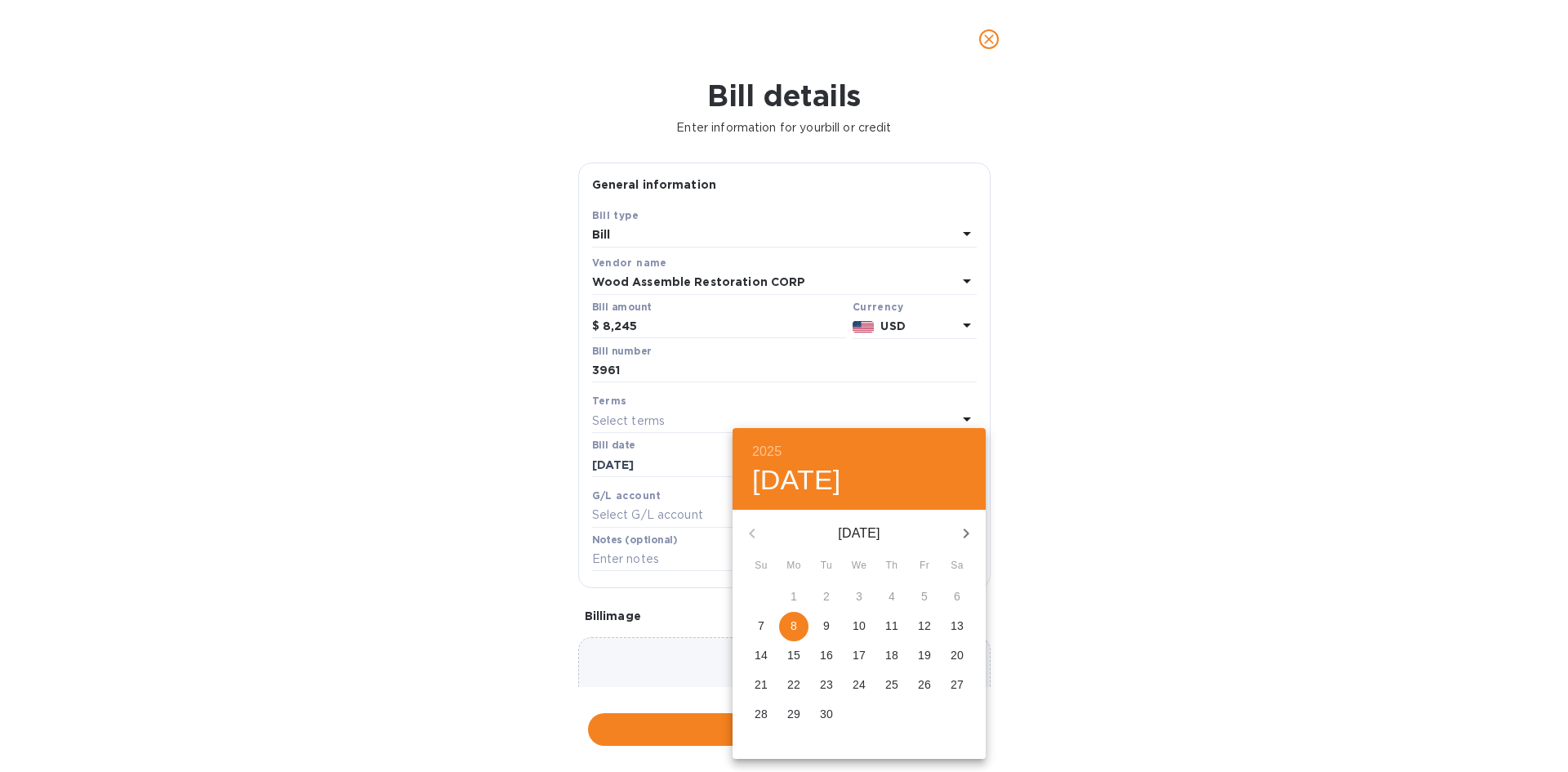
click at [797, 629] on span "8" at bounding box center [793, 626] width 29 height 16
type input "[DATE]"
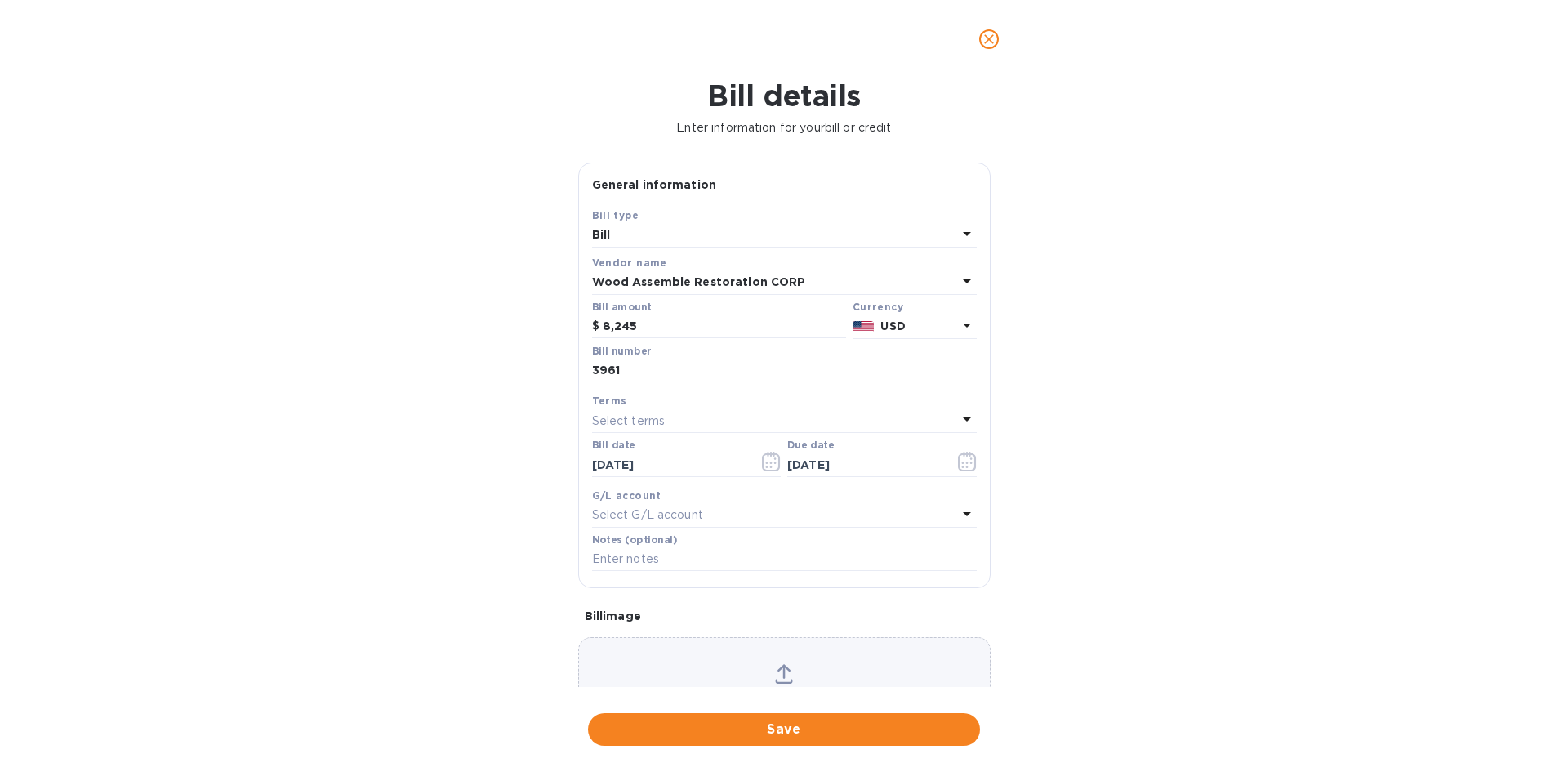
click at [677, 521] on p "Select G/L account" at bounding box center [647, 515] width 111 height 17
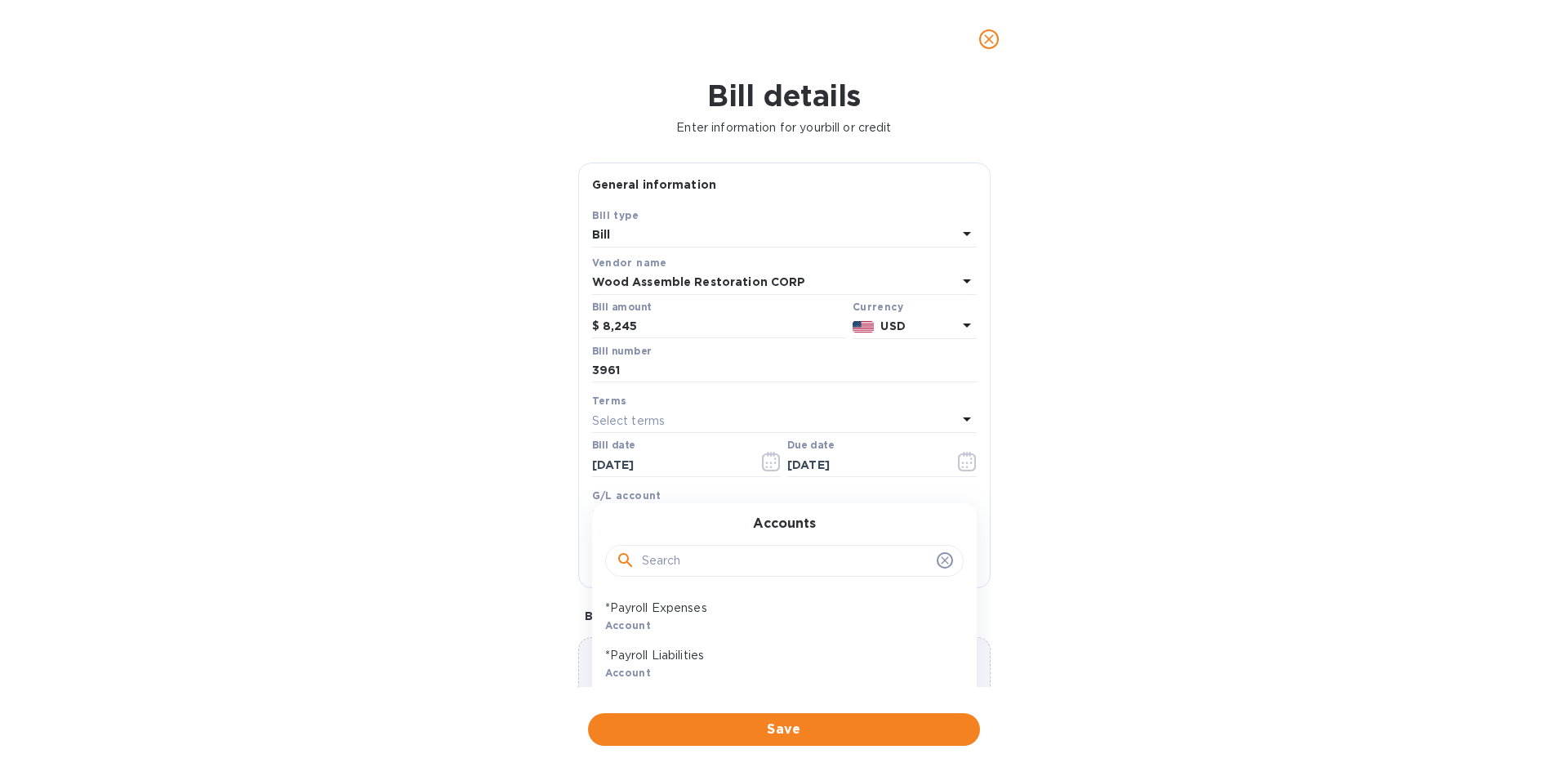
click at [687, 558] on input "text" at bounding box center [786, 561] width 289 height 24
type input "fabrica"
click at [703, 665] on div "Fabrication & Materials Account" at bounding box center [778, 664] width 358 height 47
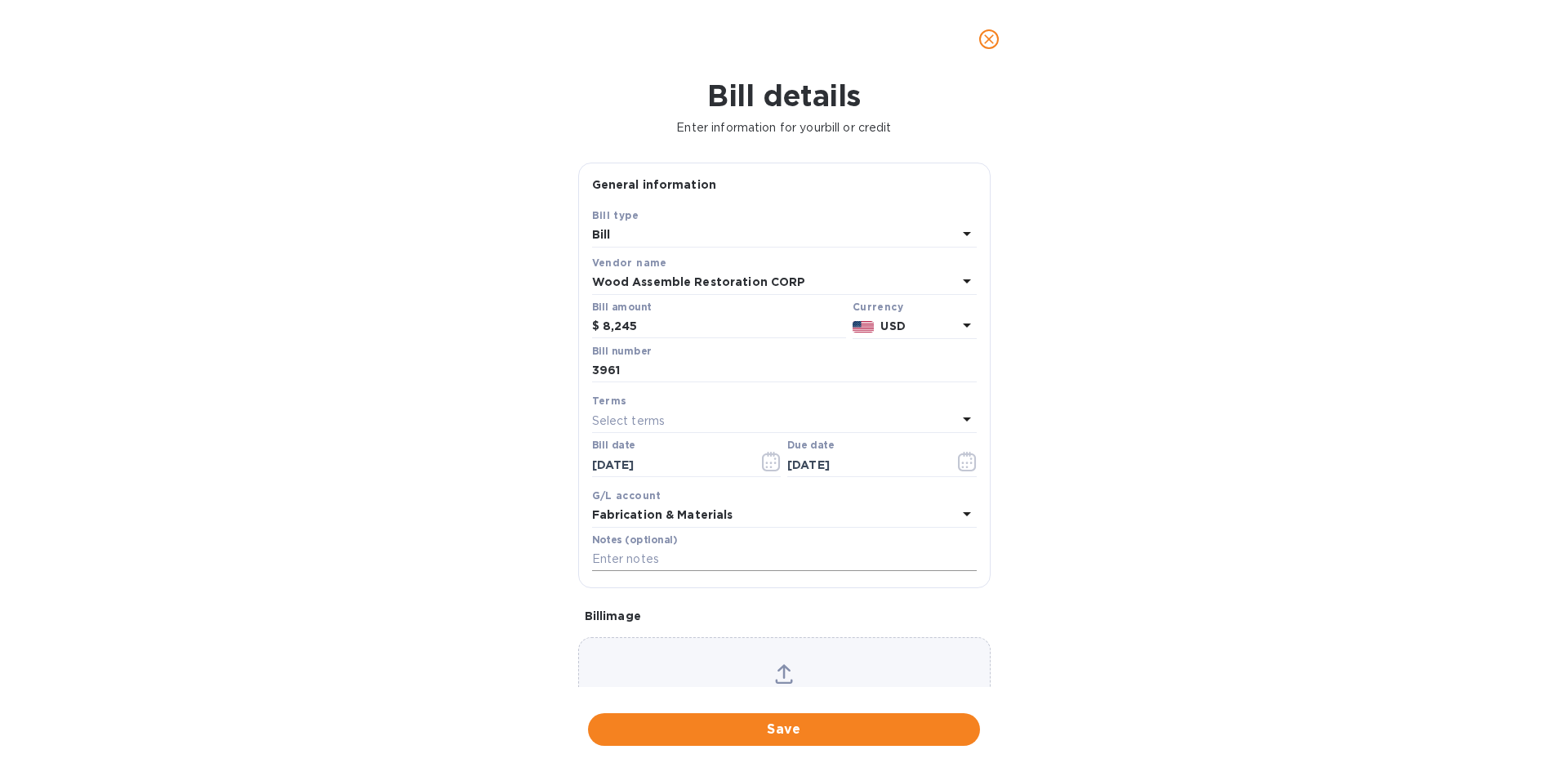
click at [639, 555] on input "text" at bounding box center [784, 559] width 384 height 24
type input "P"
type input "HCSB MP_Final Payment PO 3961"
click at [1238, 448] on div "Bill details Enter information for your bill or credit General information Save…" at bounding box center [784, 425] width 1568 height 694
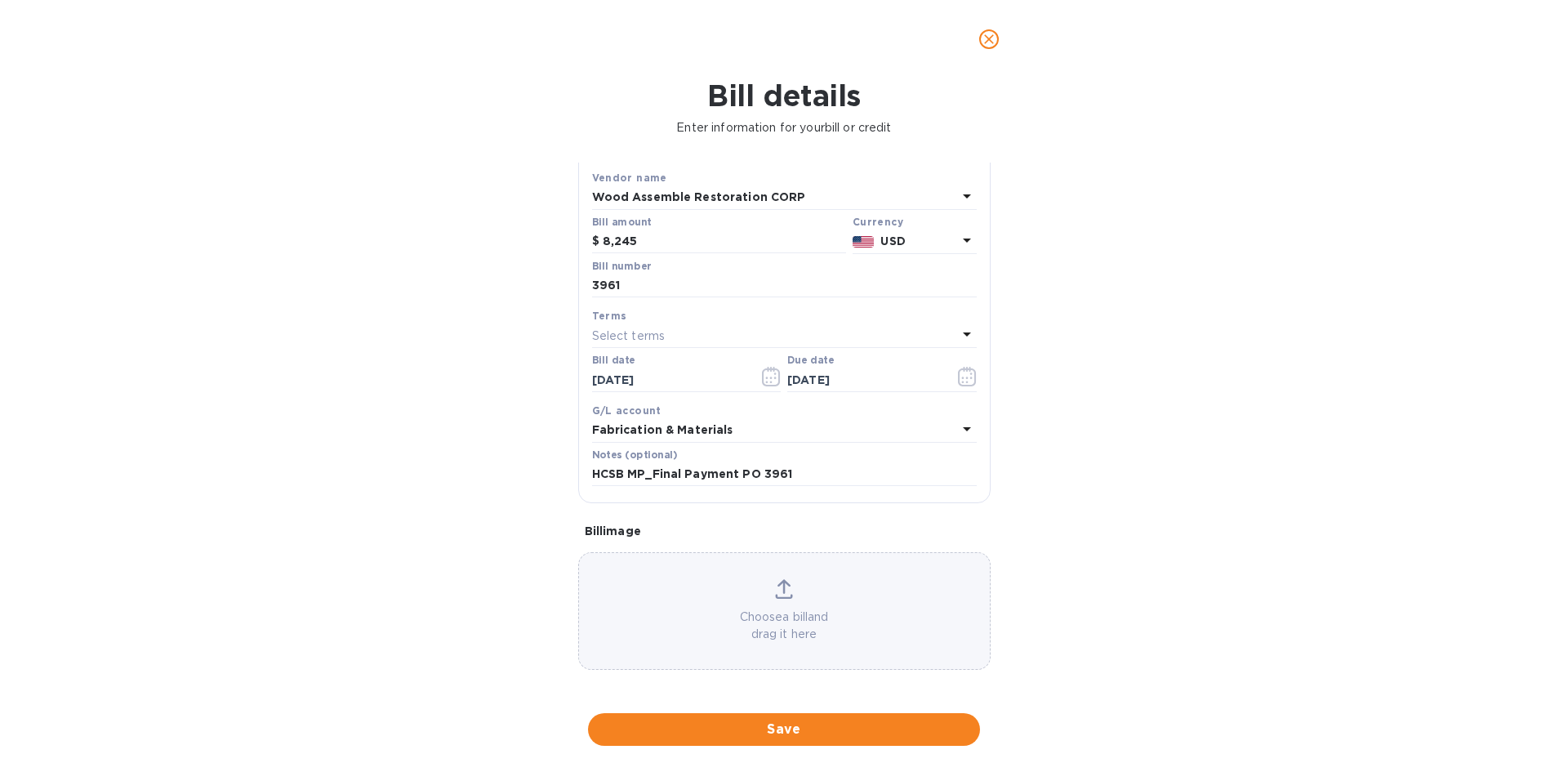
scroll to position [87, 0]
click at [777, 725] on span "Save" at bounding box center [784, 729] width 366 height 19
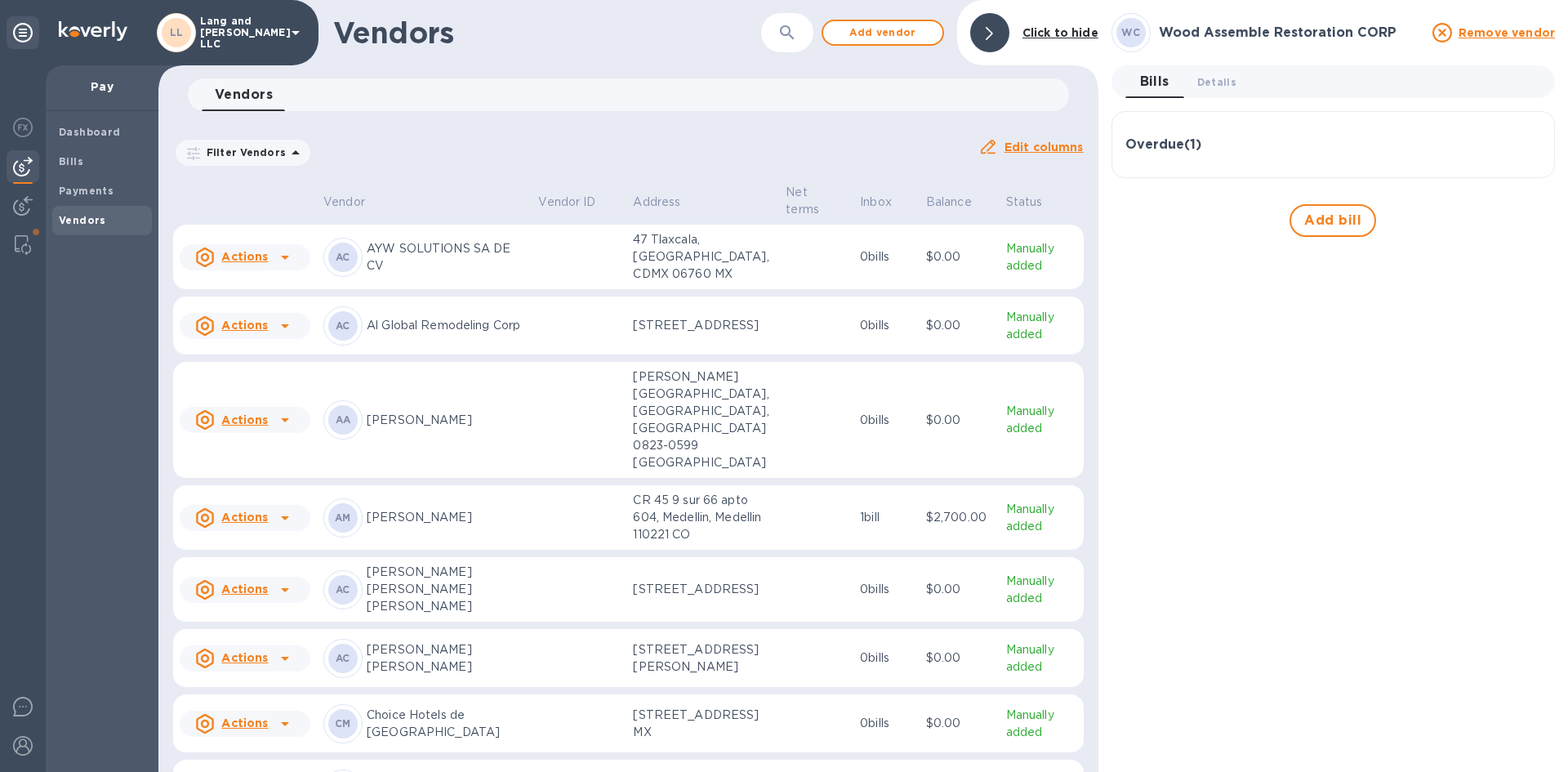
click at [1214, 139] on div "Overdue ( 1 )" at bounding box center [1333, 145] width 415 height 15
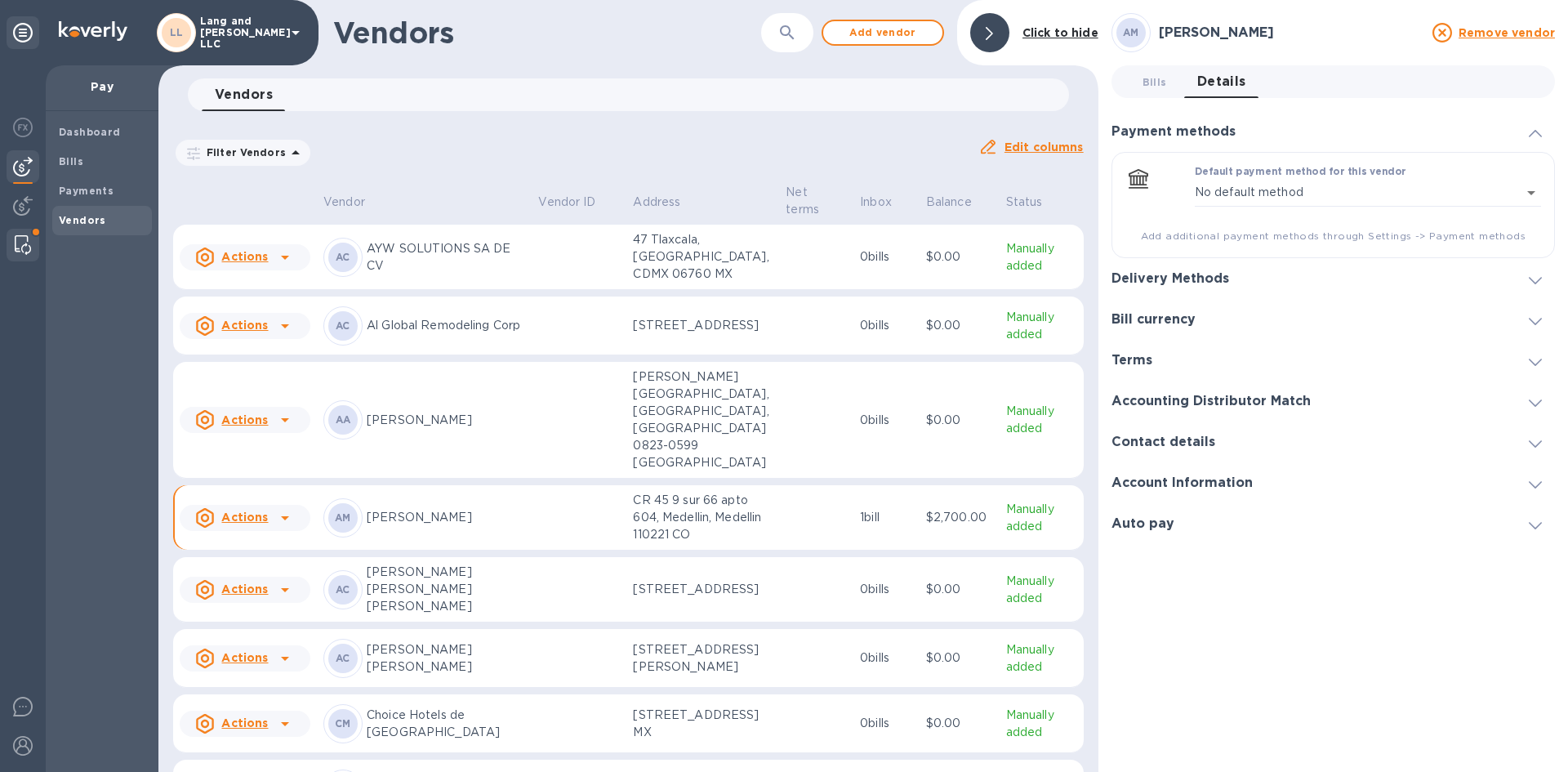
click at [22, 250] on img at bounding box center [22, 245] width 16 height 19
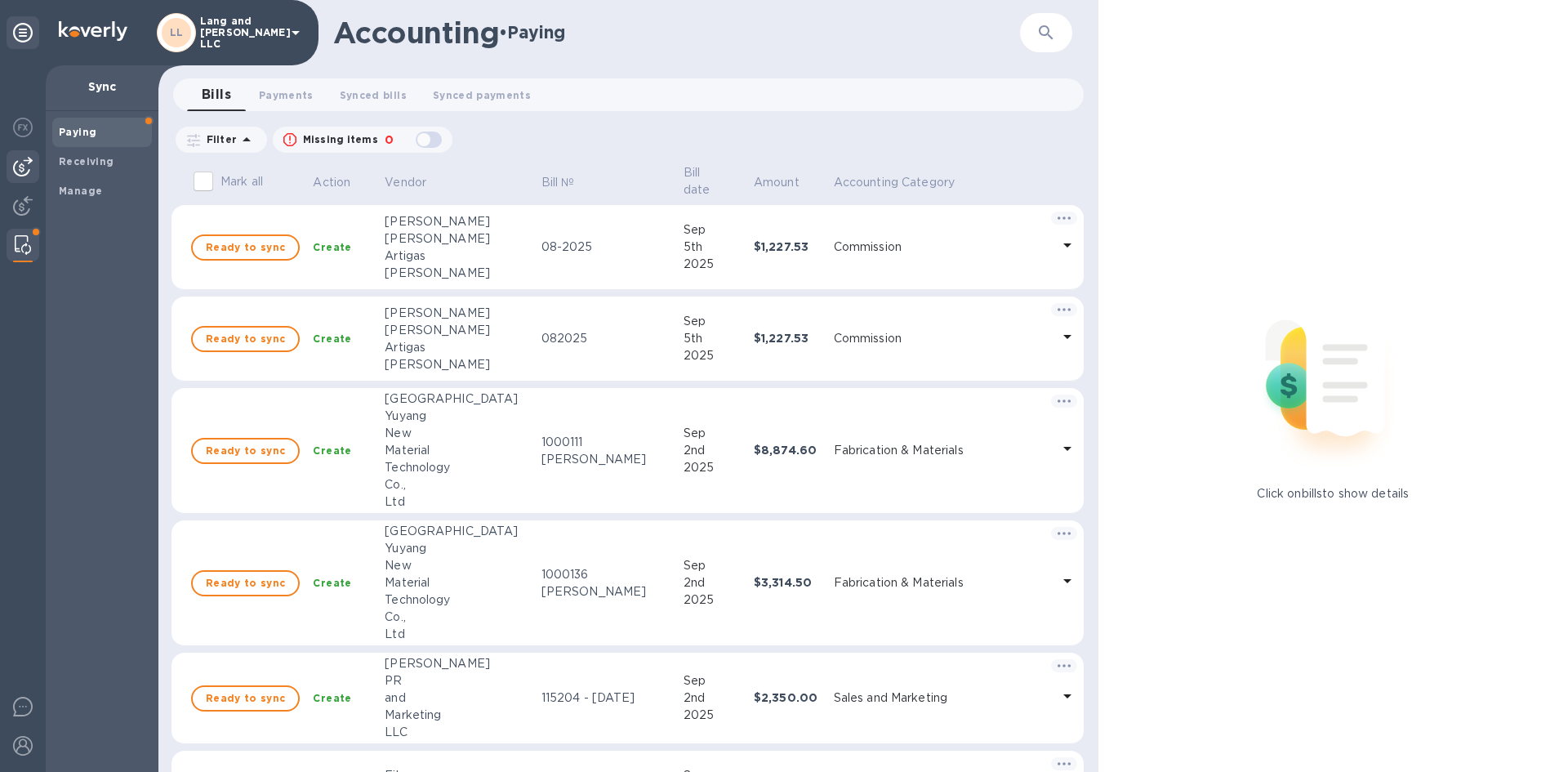
click at [23, 177] on div at bounding box center [23, 167] width 33 height 33
